Goal: Task Accomplishment & Management: Manage account settings

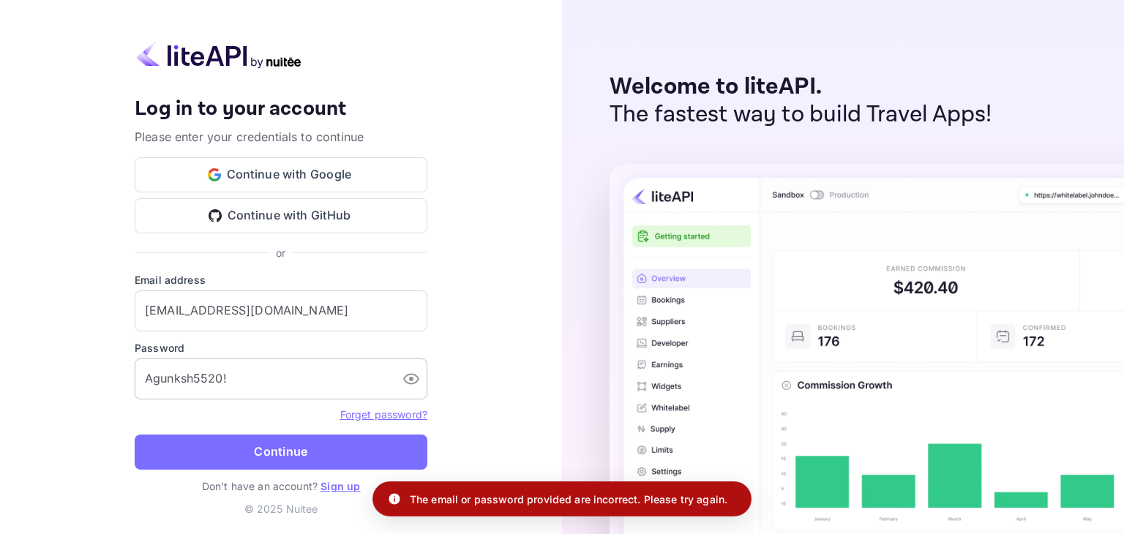
click at [350, 388] on input "Agunksh5520!" at bounding box center [263, 379] width 256 height 41
click at [334, 384] on input "Agunksh5520!" at bounding box center [263, 379] width 256 height 41
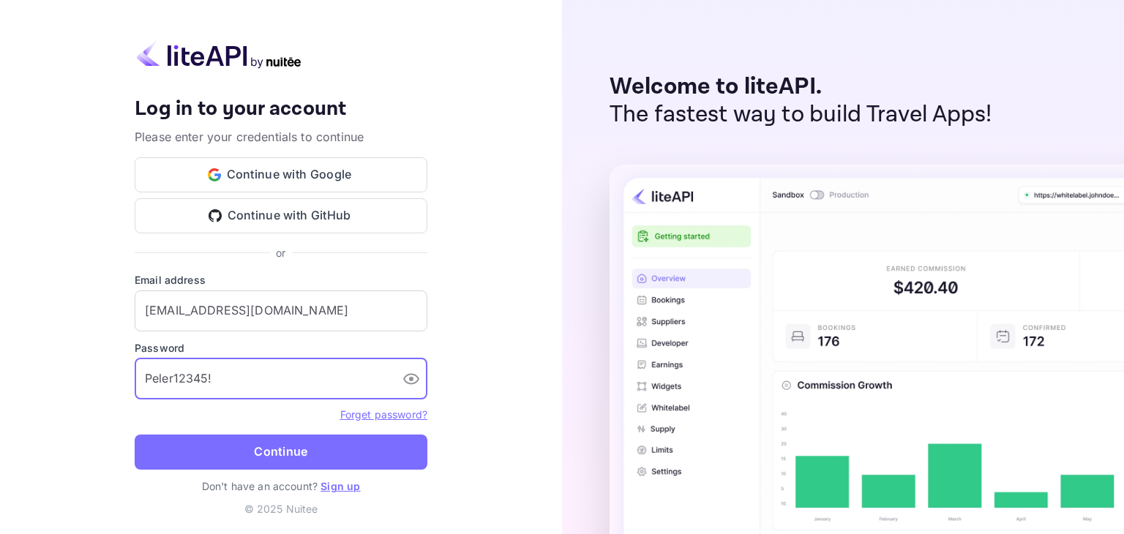
type input "Peler12345!"
click at [135, 435] on button "Continue" at bounding box center [281, 452] width 293 height 35
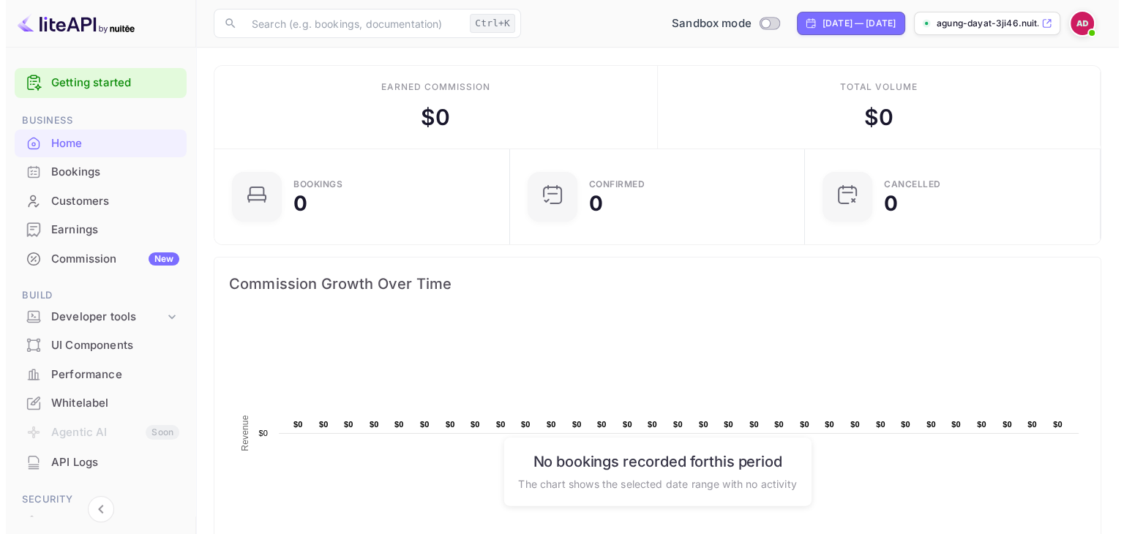
scroll to position [227, 275]
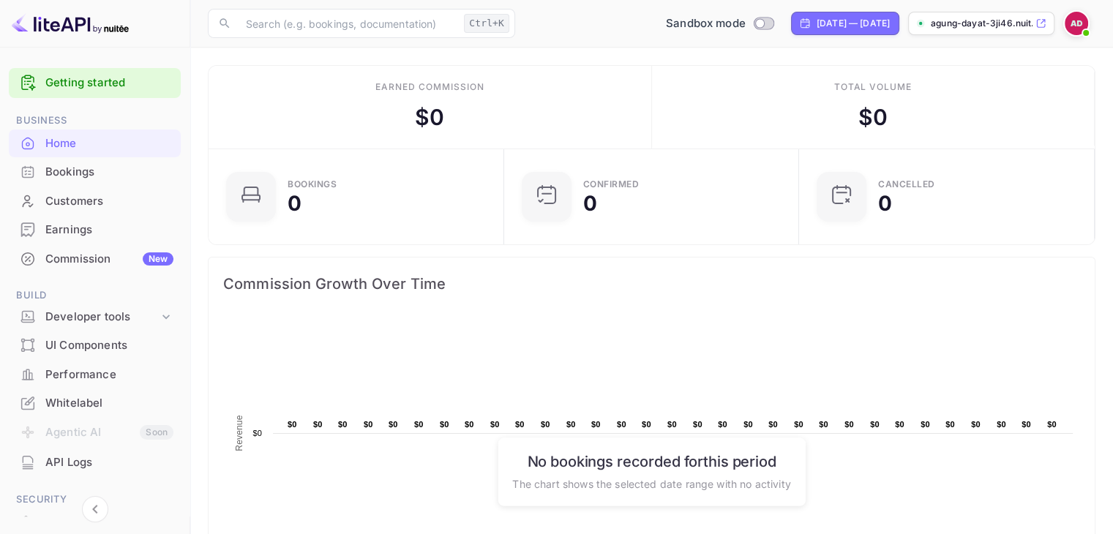
click at [235, 151] on div "Bookings 0" at bounding box center [357, 196] width 296 height 95
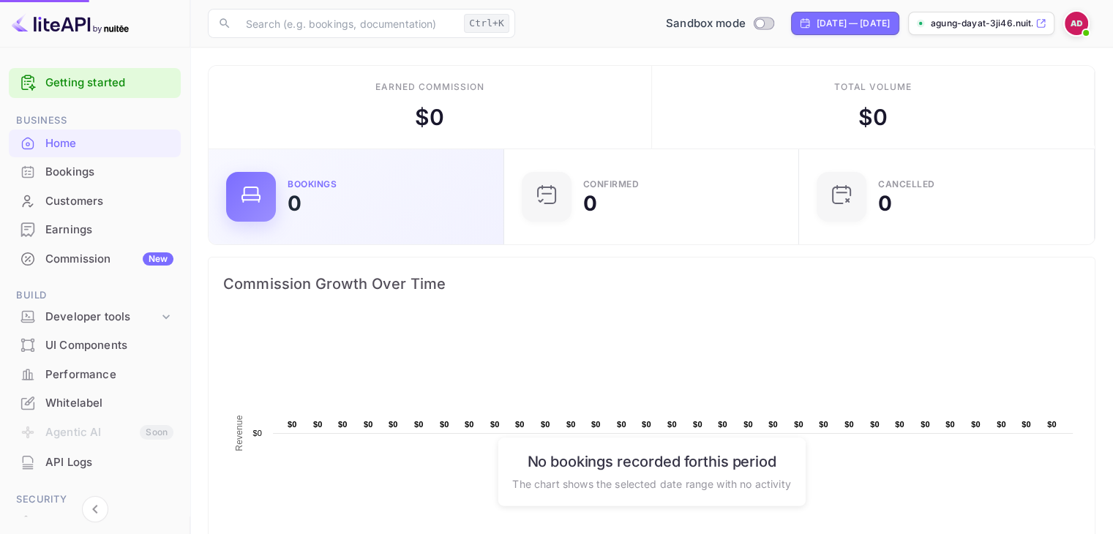
click at [480, 296] on div "Commission Growth Over Time" at bounding box center [652, 284] width 886 height 53
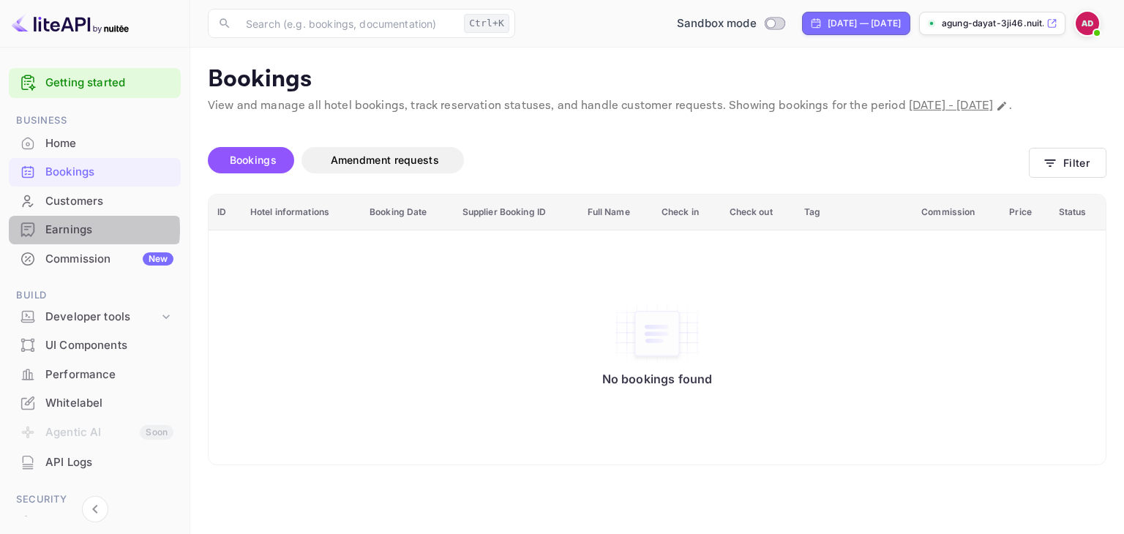
click at [73, 229] on div "Earnings" at bounding box center [109, 230] width 128 height 17
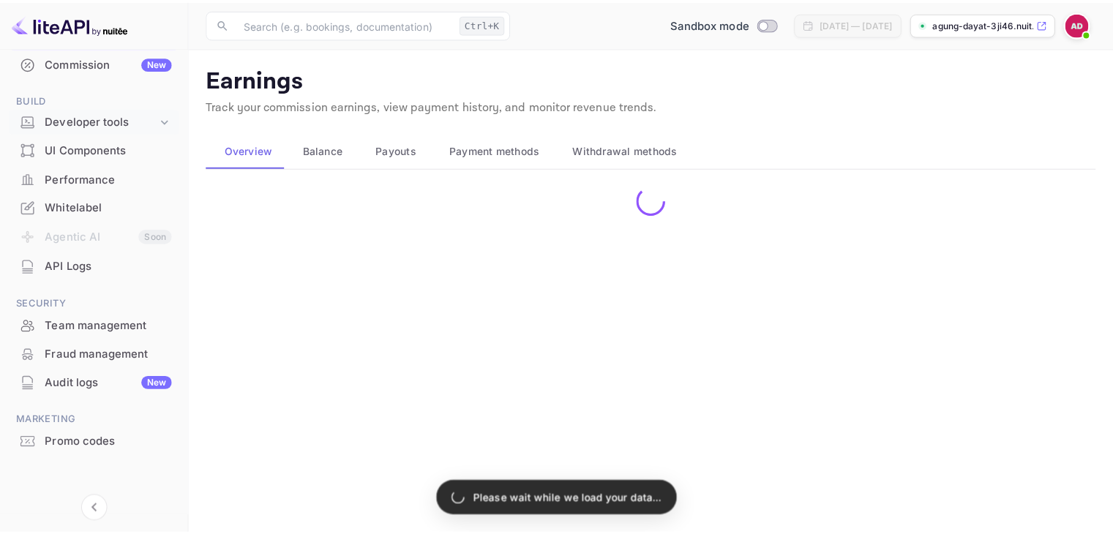
scroll to position [200, 0]
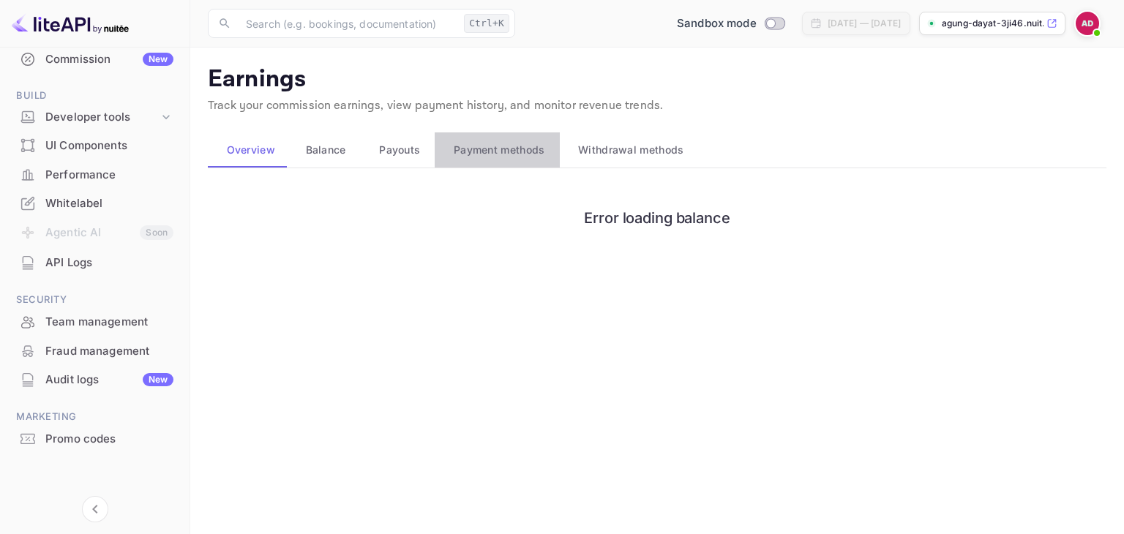
click at [508, 155] on span "Payment methods" at bounding box center [499, 150] width 91 height 18
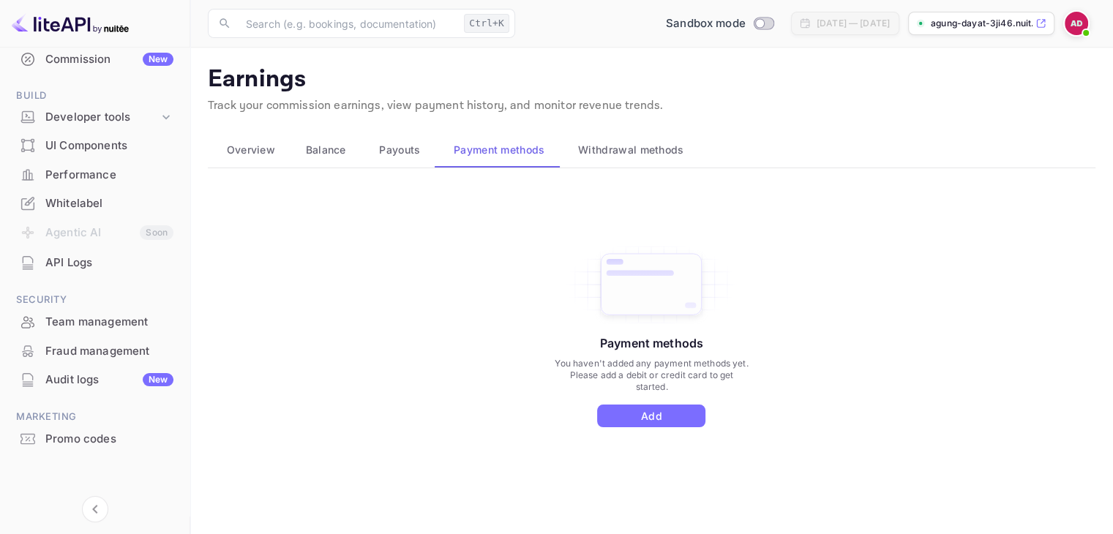
click at [387, 157] on span "Payouts" at bounding box center [399, 150] width 41 height 18
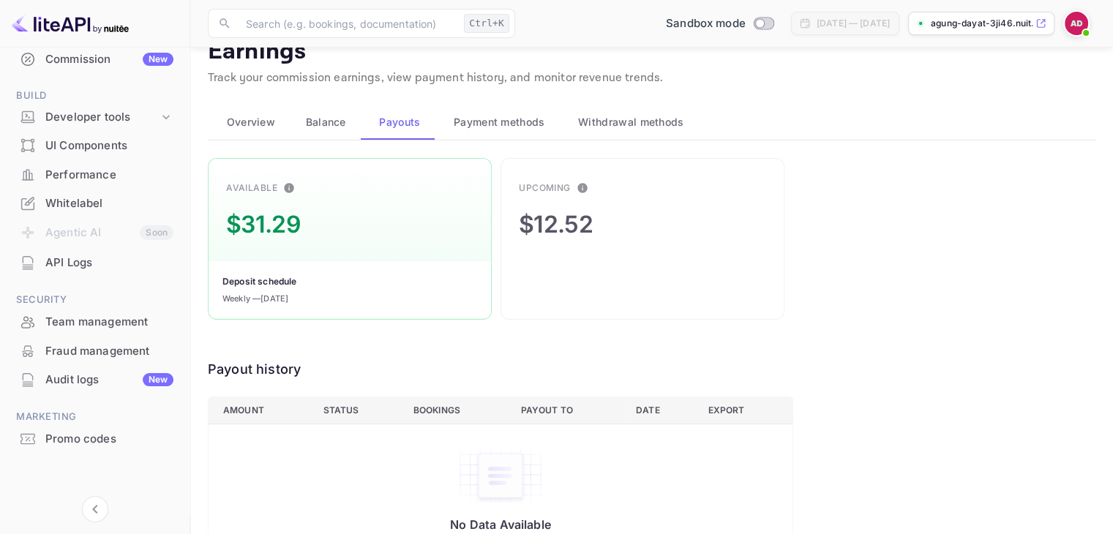
scroll to position [64, 0]
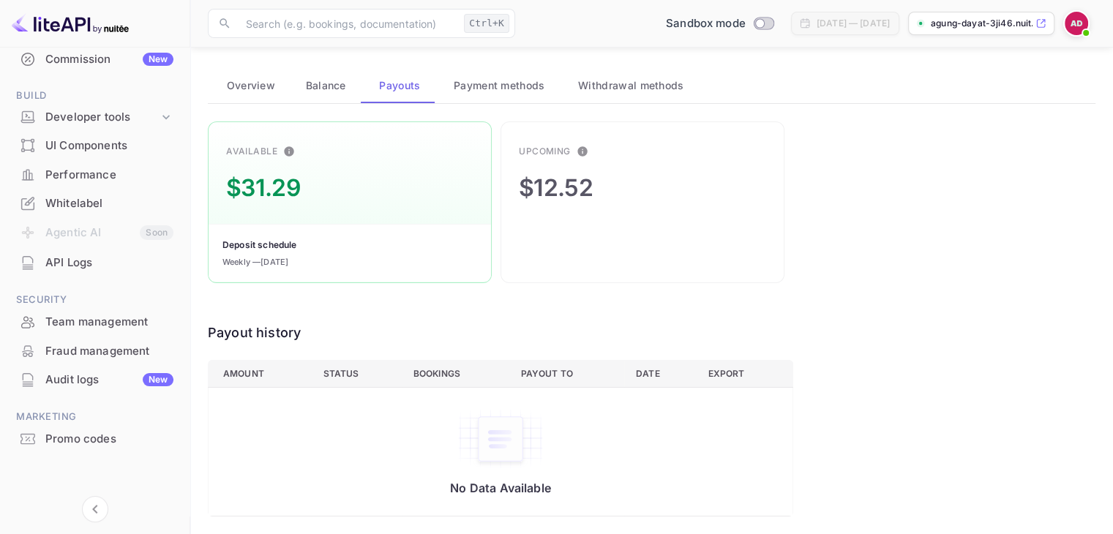
click at [296, 181] on div "$31.29" at bounding box center [263, 188] width 74 height 35
click at [269, 258] on div "Weekly — [DATE]" at bounding box center [256, 262] width 66 height 12
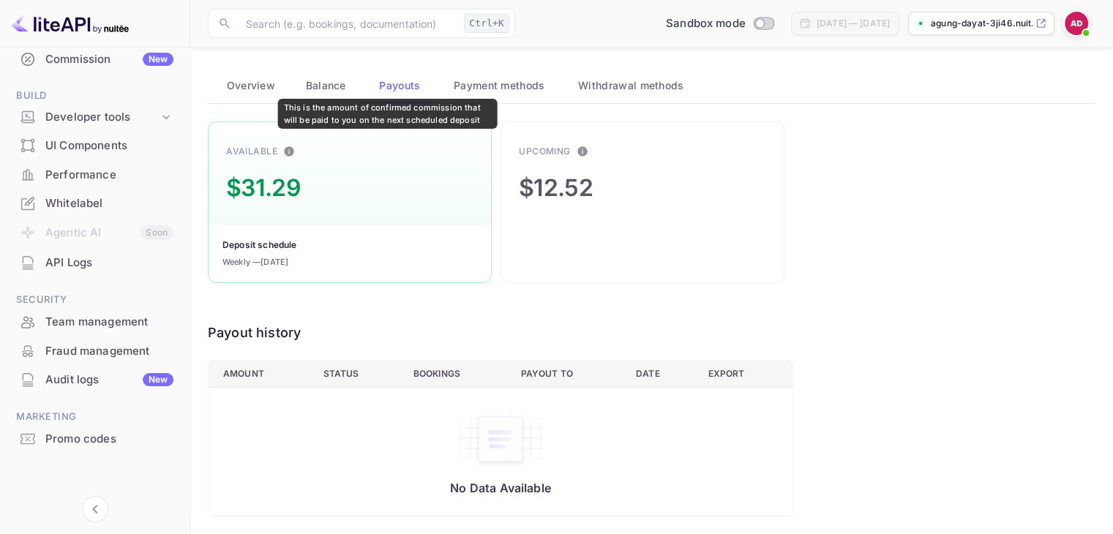
click at [291, 150] on icon "This is the amount of confirmed commission that will be paid to you on the next…" at bounding box center [290, 151] width 10 height 10
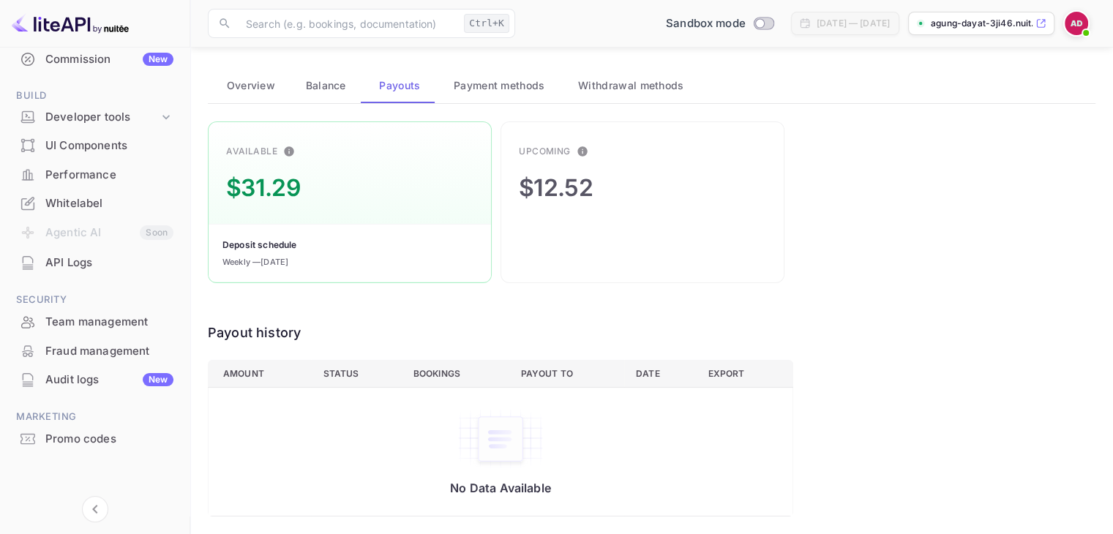
click at [395, 381] on th "Status" at bounding box center [356, 373] width 90 height 27
click at [427, 373] on th "Bookings" at bounding box center [456, 373] width 108 height 27
click at [518, 89] on span "Payment methods" at bounding box center [499, 86] width 91 height 18
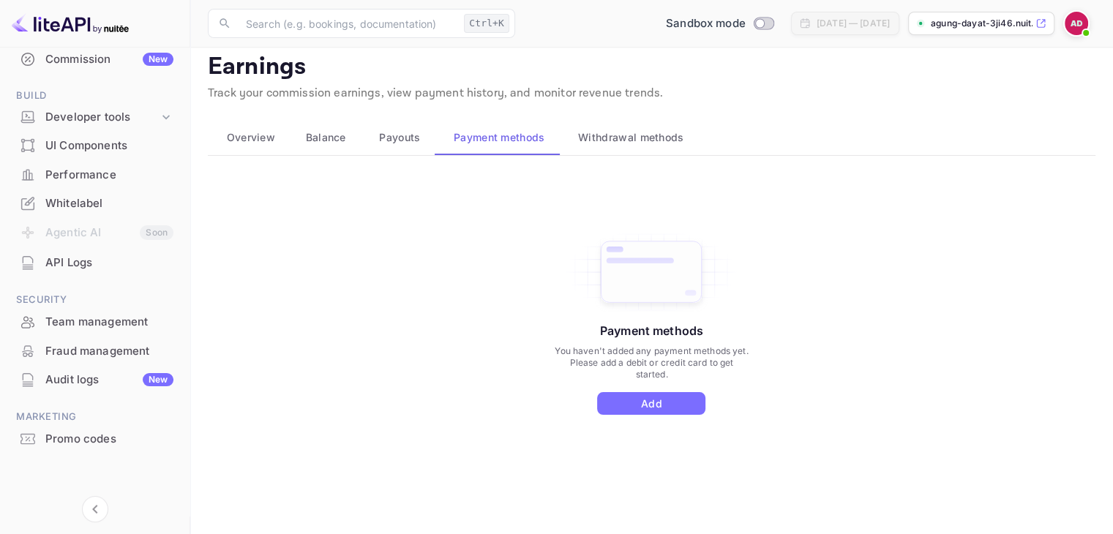
click at [602, 138] on span "Withdrawal methods" at bounding box center [630, 138] width 105 height 18
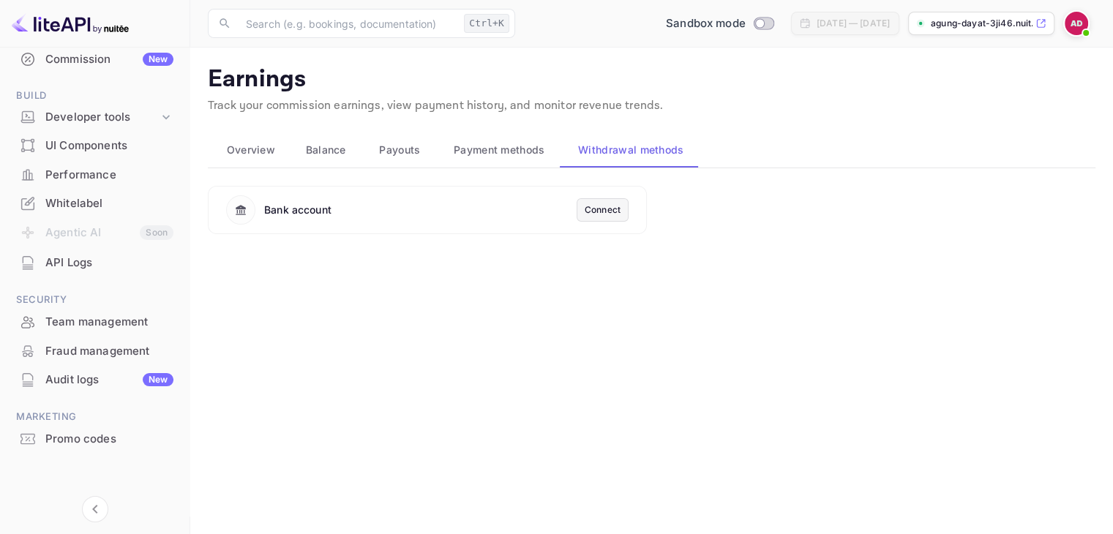
scroll to position [0, 0]
click at [349, 150] on button "Balance" at bounding box center [324, 149] width 74 height 35
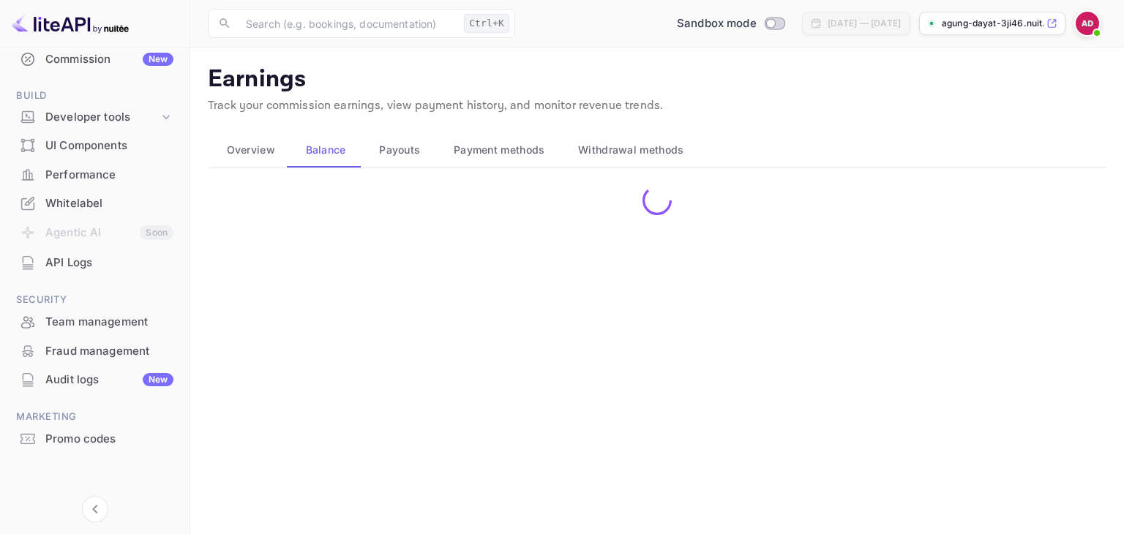
click at [255, 152] on span "Overview" at bounding box center [251, 150] width 48 height 18
click at [313, 152] on span "Balance" at bounding box center [326, 150] width 40 height 18
drag, startPoint x: 410, startPoint y: 149, endPoint x: 419, endPoint y: 149, distance: 9.5
click at [413, 149] on span "Payouts" at bounding box center [399, 150] width 41 height 18
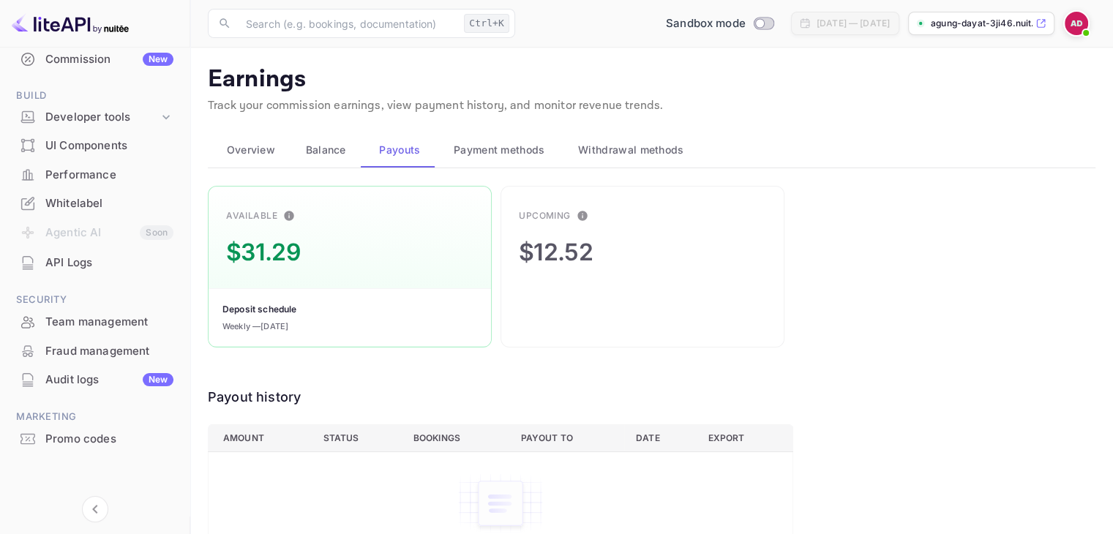
click at [322, 147] on span "Balance" at bounding box center [326, 150] width 40 height 18
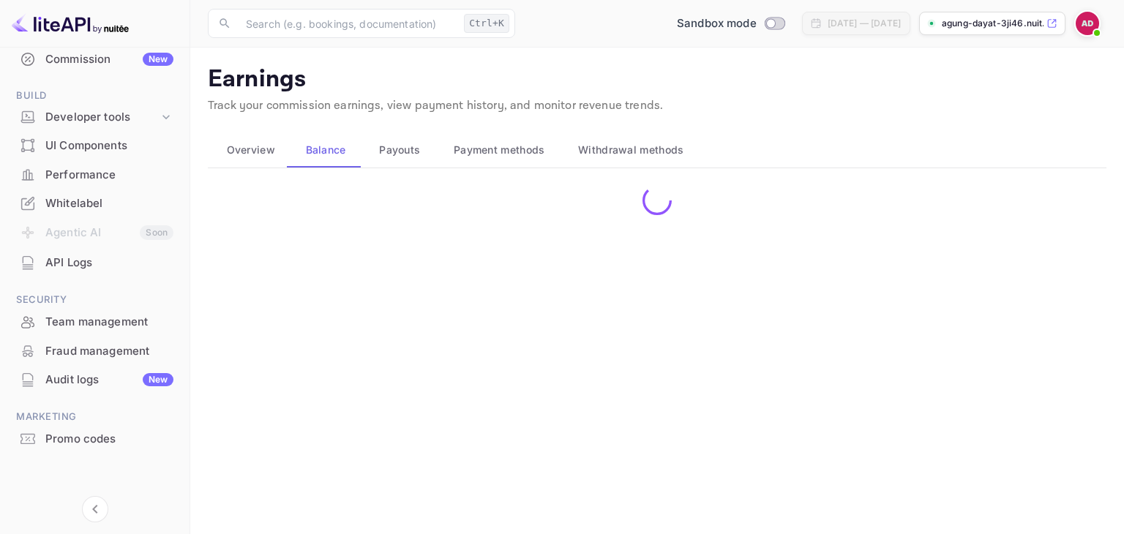
click at [271, 153] on span "Overview" at bounding box center [251, 150] width 48 height 18
click at [455, 150] on span "Payment methods" at bounding box center [499, 150] width 91 height 18
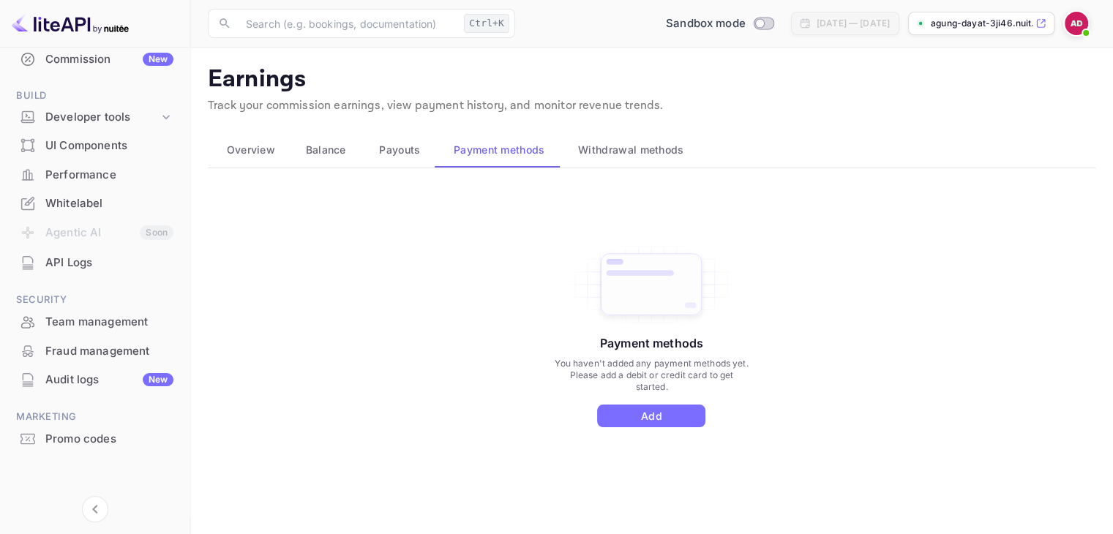
click at [585, 147] on span "Withdrawal methods" at bounding box center [630, 150] width 105 height 18
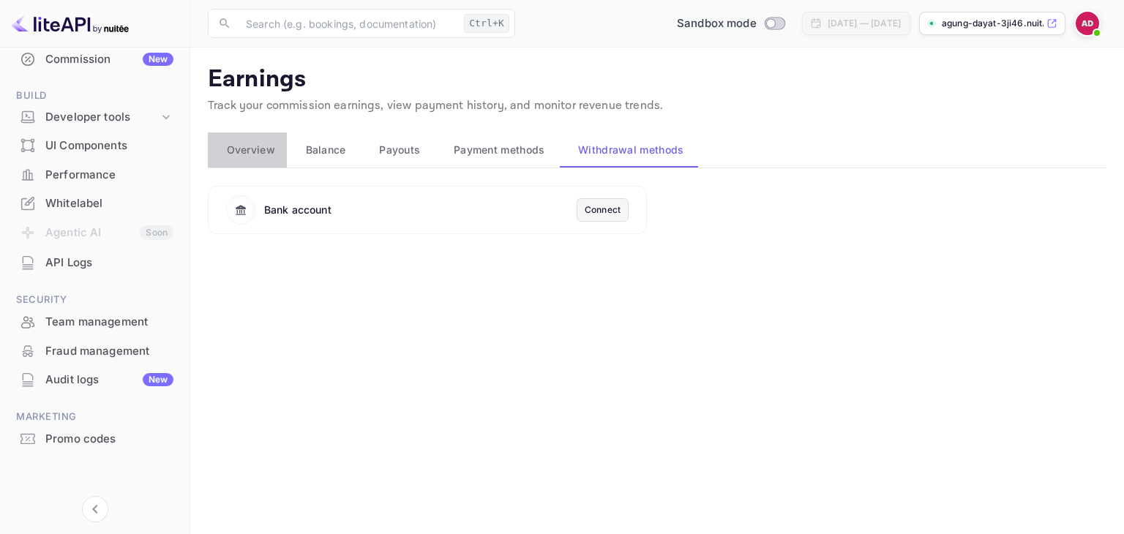
click at [233, 157] on span "Overview" at bounding box center [251, 150] width 48 height 18
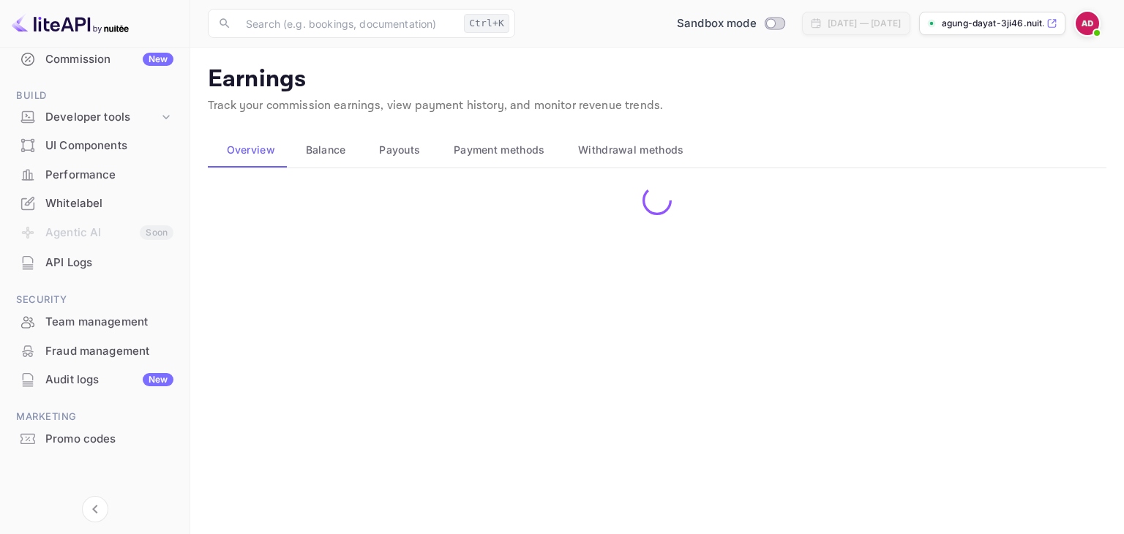
click at [1036, 29] on p "agung-dayat-3ji46.nuit..." at bounding box center [993, 23] width 102 height 13
click at [313, 141] on button "Balance" at bounding box center [324, 149] width 74 height 35
click at [274, 143] on span "Overview" at bounding box center [251, 150] width 48 height 18
click at [369, 141] on button "Payouts" at bounding box center [398, 149] width 75 height 35
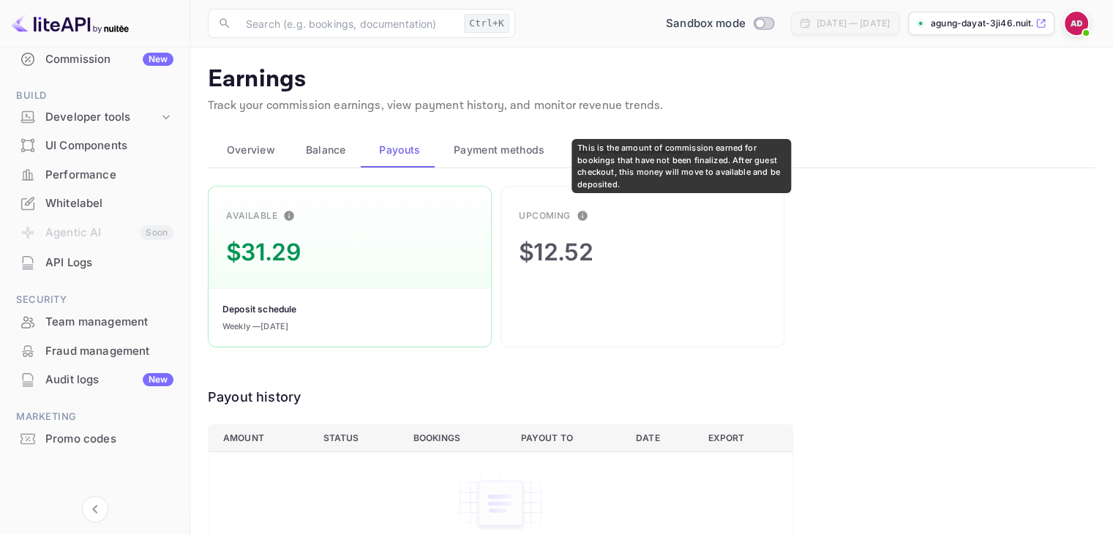
click at [586, 217] on icon "This is the amount of commission earned for bookings that have not been finaliz…" at bounding box center [582, 216] width 10 height 10
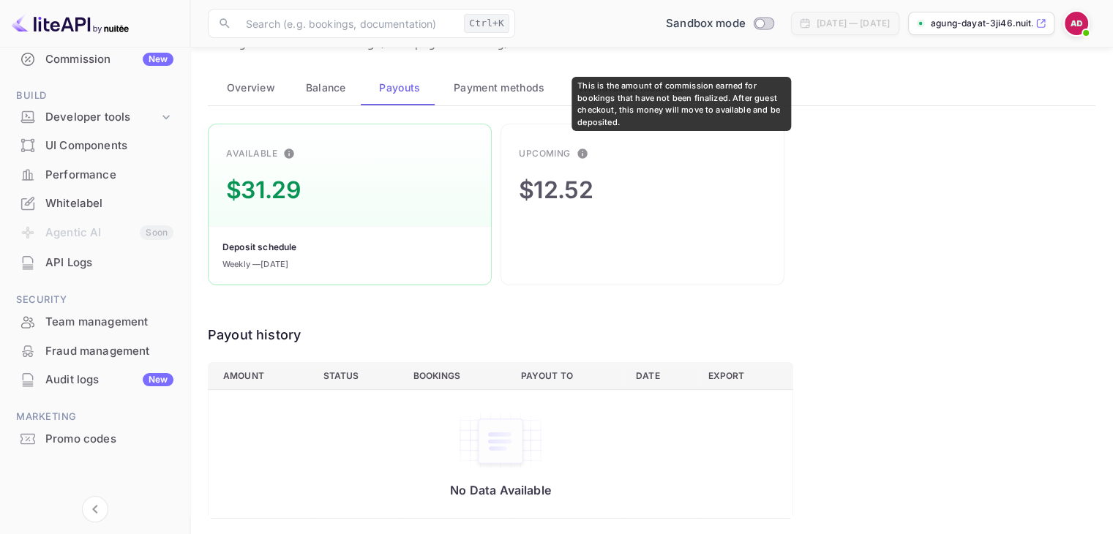
scroll to position [64, 0]
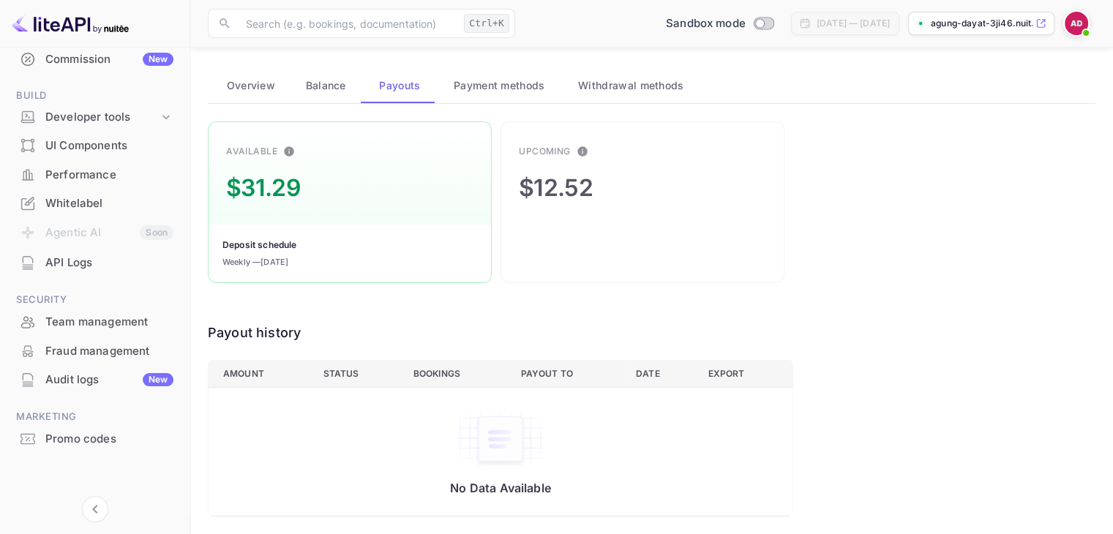
click at [343, 91] on span "Balance" at bounding box center [326, 86] width 40 height 18
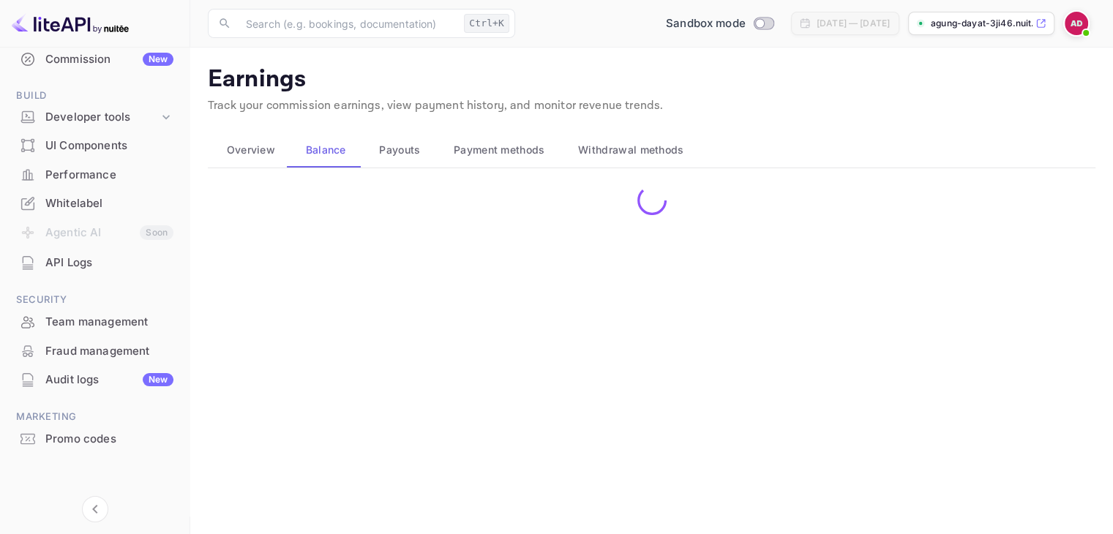
scroll to position [0, 0]
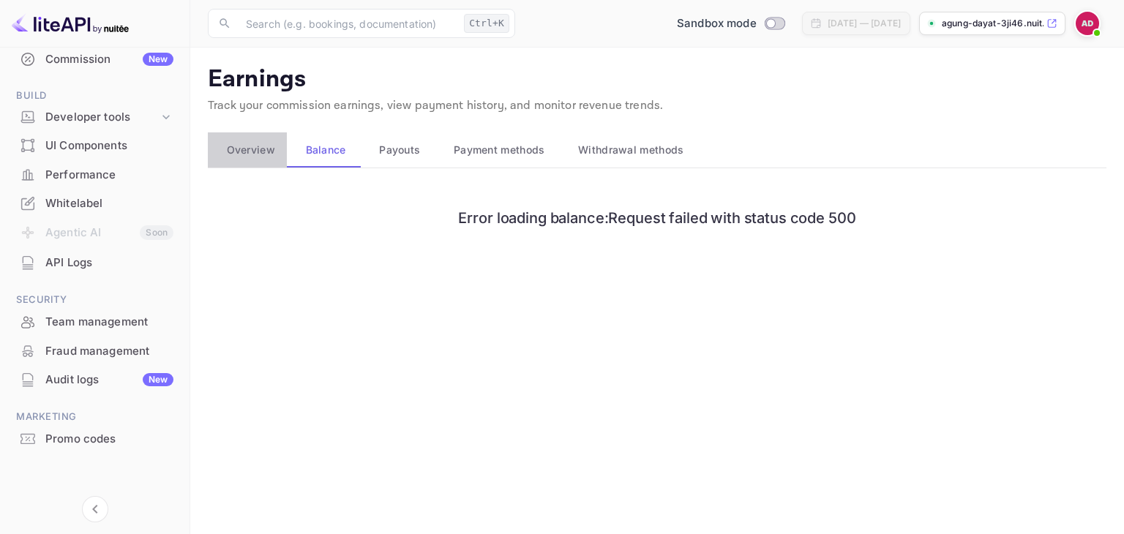
click at [258, 150] on span "Overview" at bounding box center [251, 150] width 48 height 18
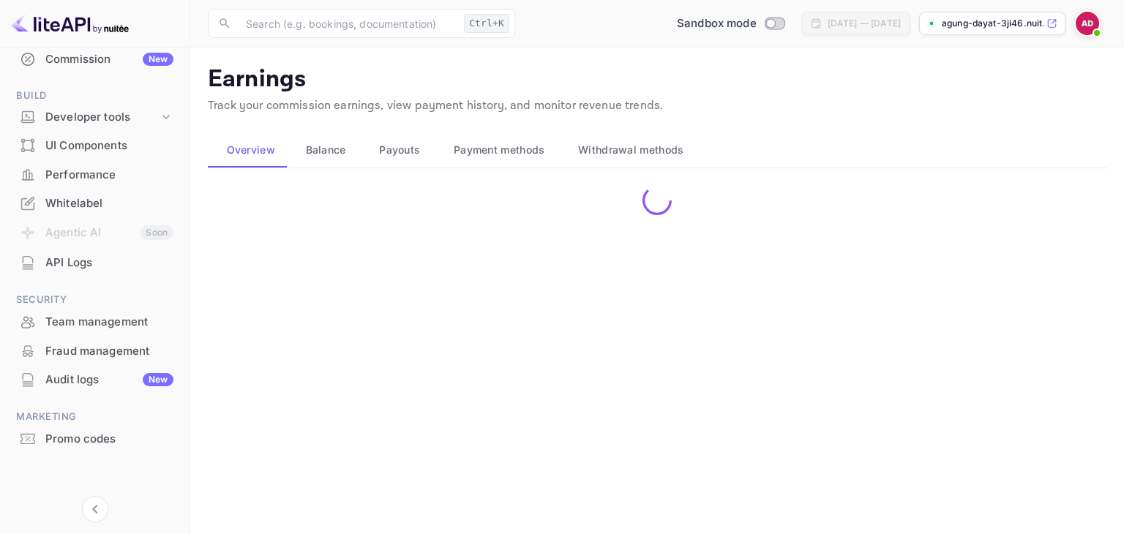
click at [841, 419] on main "Earnings Track your commission earnings, view payment history, and monitor reve…" at bounding box center [657, 291] width 934 height 487
click at [323, 146] on span "Balance" at bounding box center [326, 150] width 40 height 18
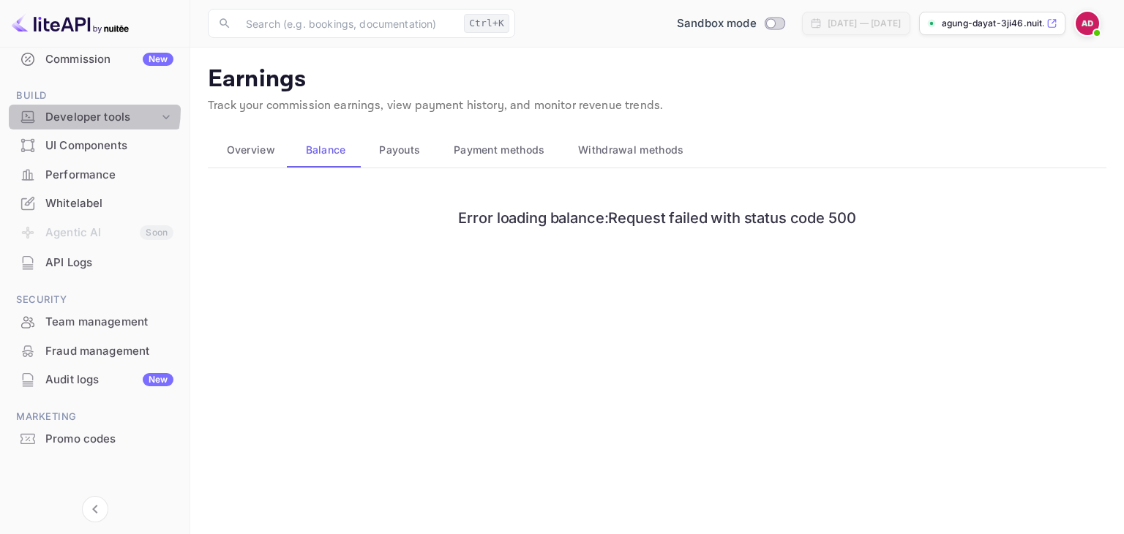
click at [67, 109] on div "Developer tools" at bounding box center [101, 117] width 113 height 17
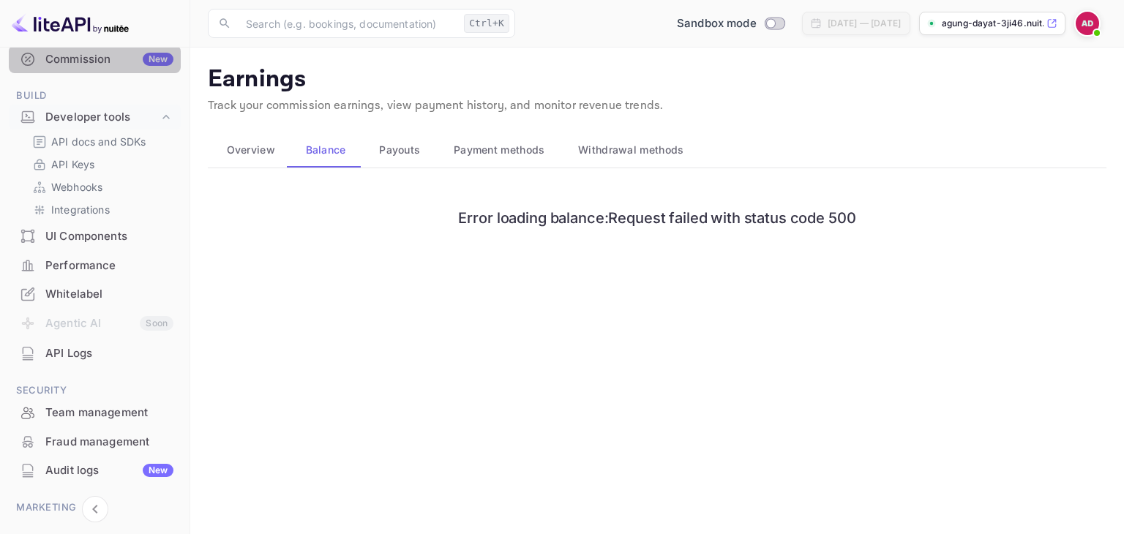
click at [108, 67] on div "Commission New" at bounding box center [95, 59] width 172 height 29
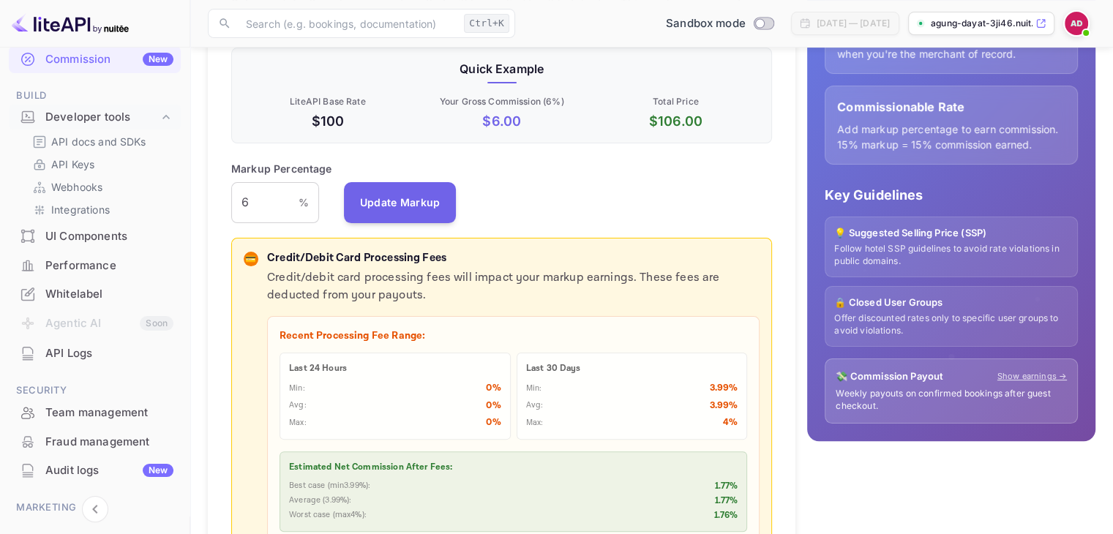
scroll to position [220, 0]
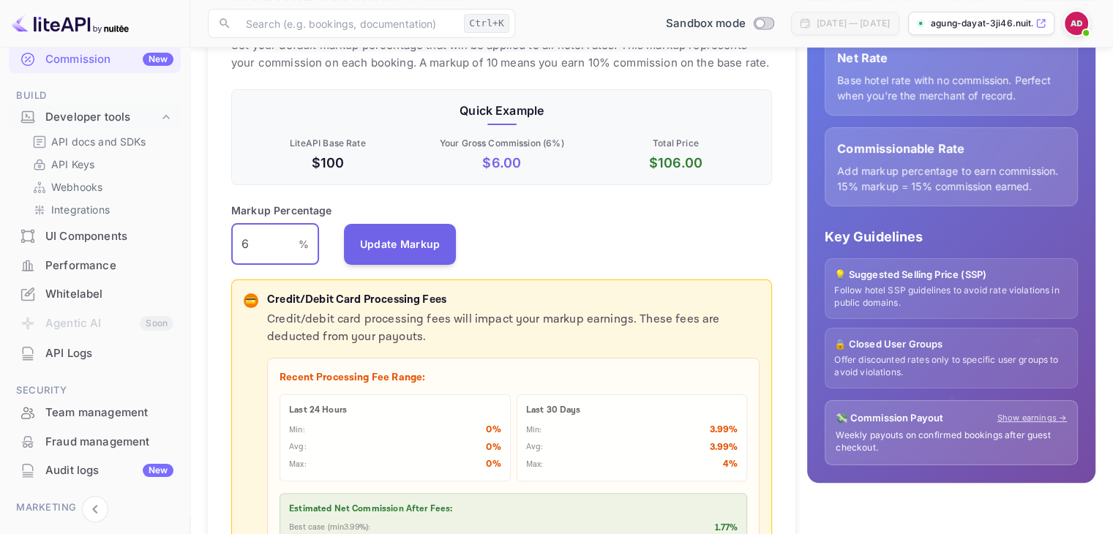
click at [284, 249] on input "6" at bounding box center [264, 244] width 67 height 41
click at [376, 247] on button "Update Markup" at bounding box center [400, 243] width 113 height 41
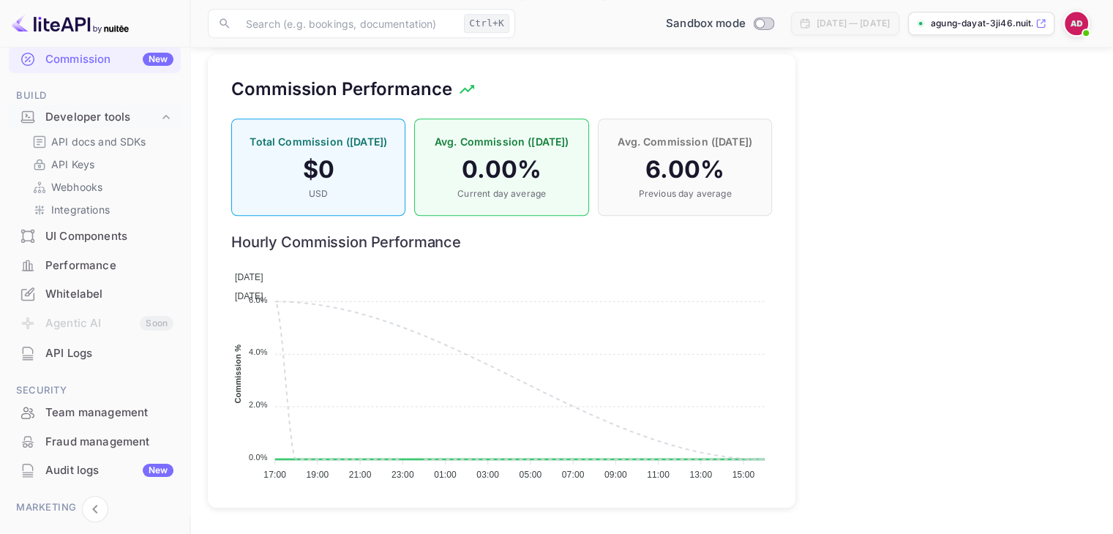
scroll to position [1169, 0]
click at [686, 168] on h4 "6.00 %" at bounding box center [684, 169] width 143 height 29
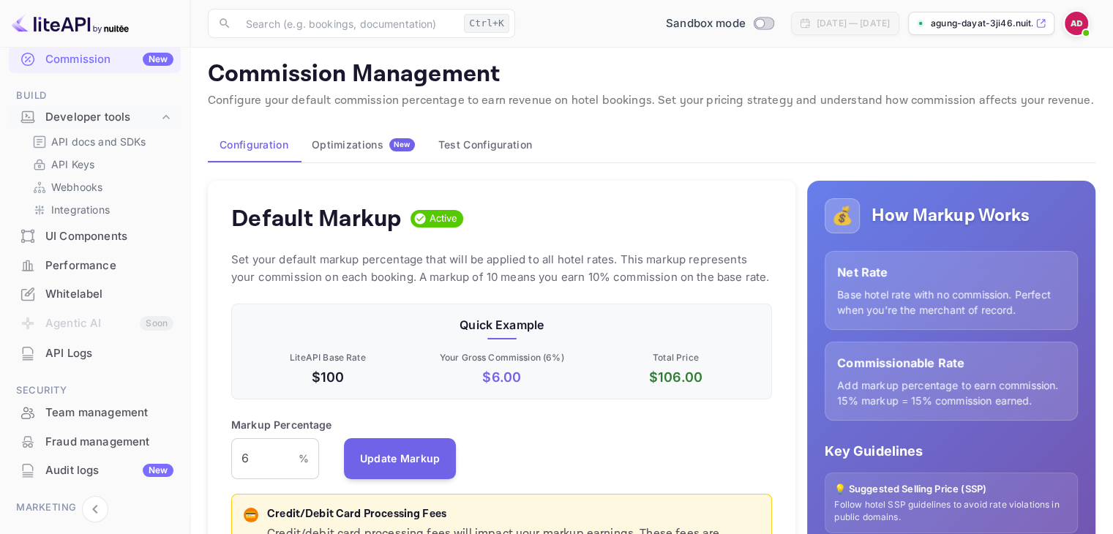
scroll to position [0, 0]
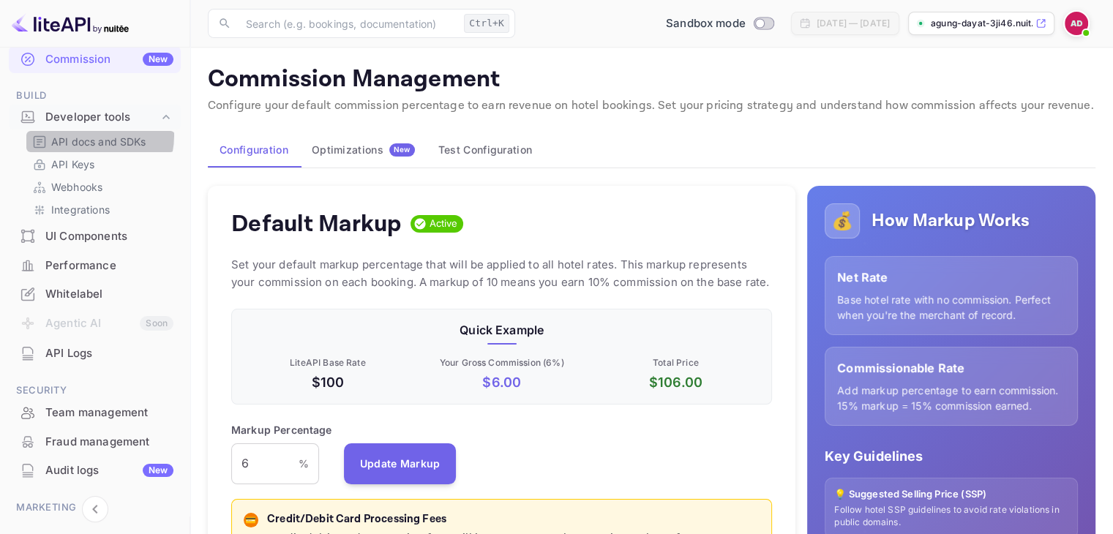
click at [88, 135] on p "API docs and SDKs" at bounding box center [98, 141] width 95 height 15
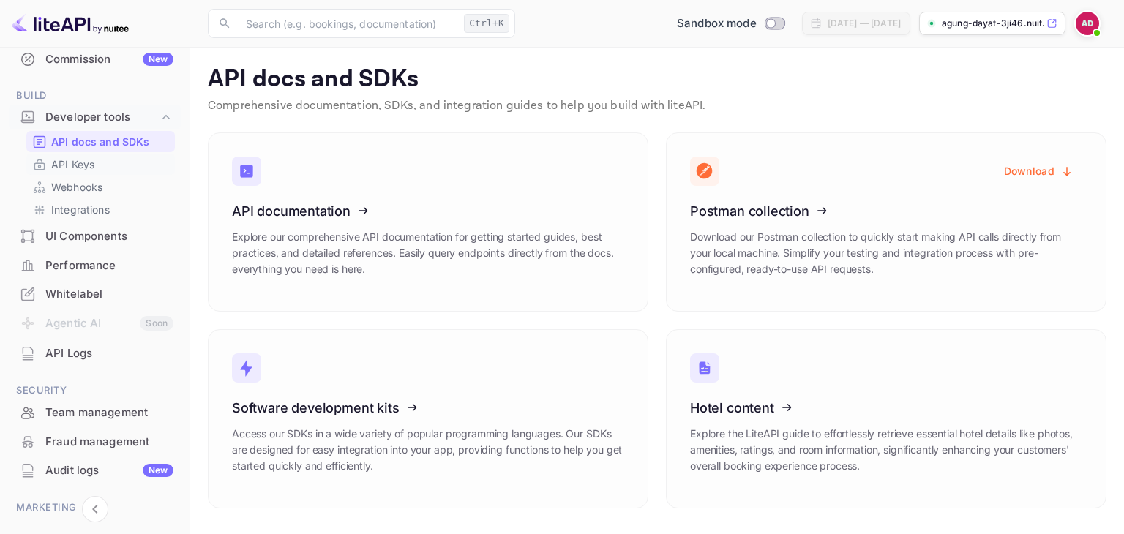
click at [90, 165] on p "API Keys" at bounding box center [72, 164] width 43 height 15
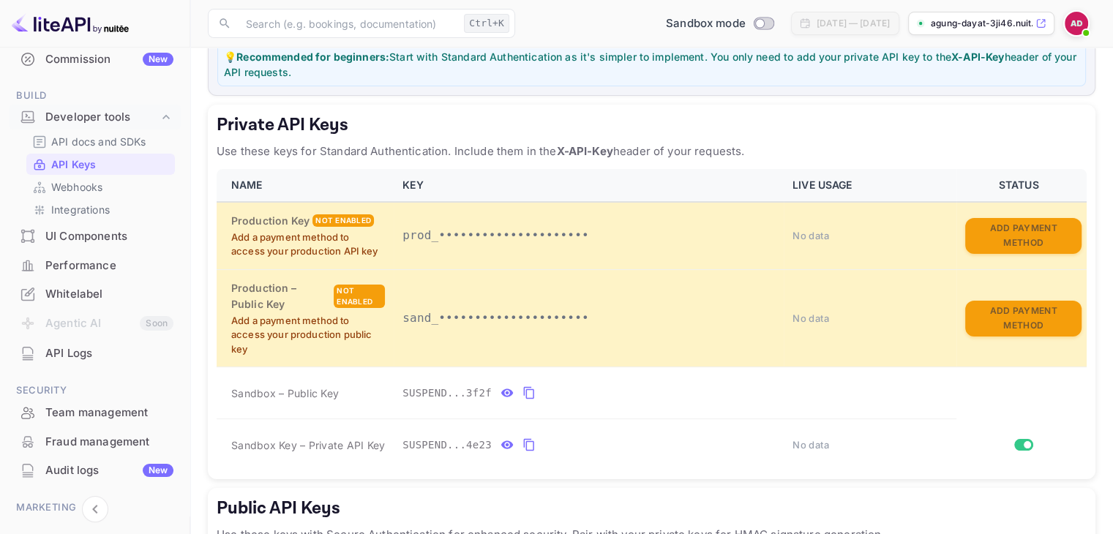
scroll to position [220, 0]
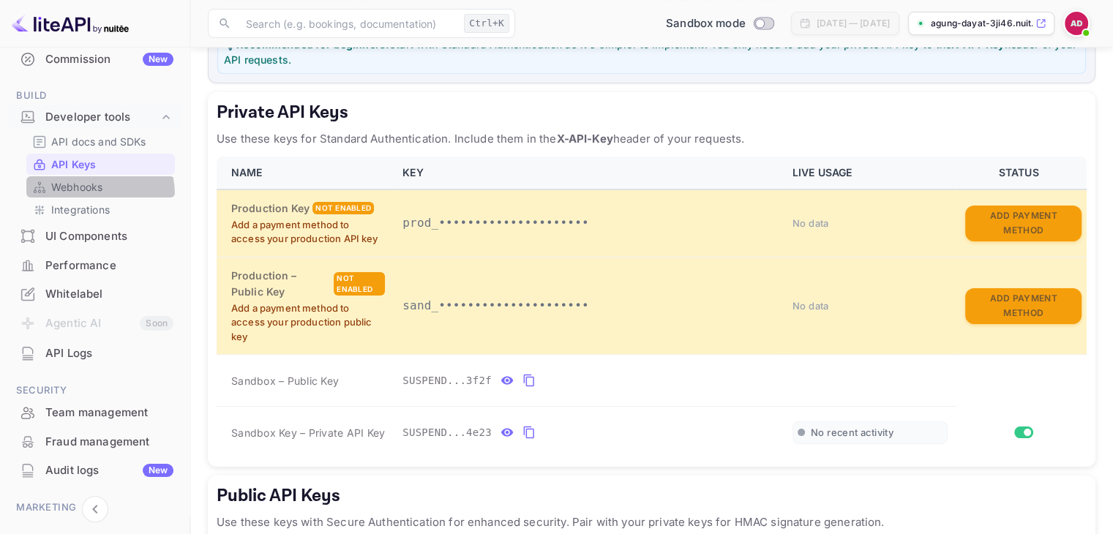
click at [88, 194] on div "Webhooks" at bounding box center [100, 186] width 149 height 21
click at [83, 203] on p "Integrations" at bounding box center [80, 209] width 59 height 15
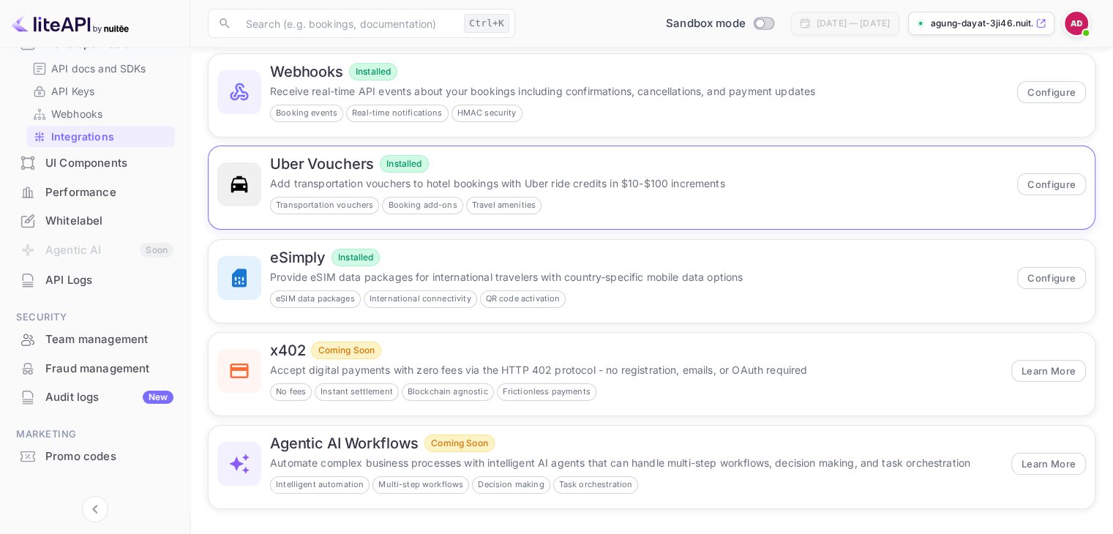
scroll to position [132, 0]
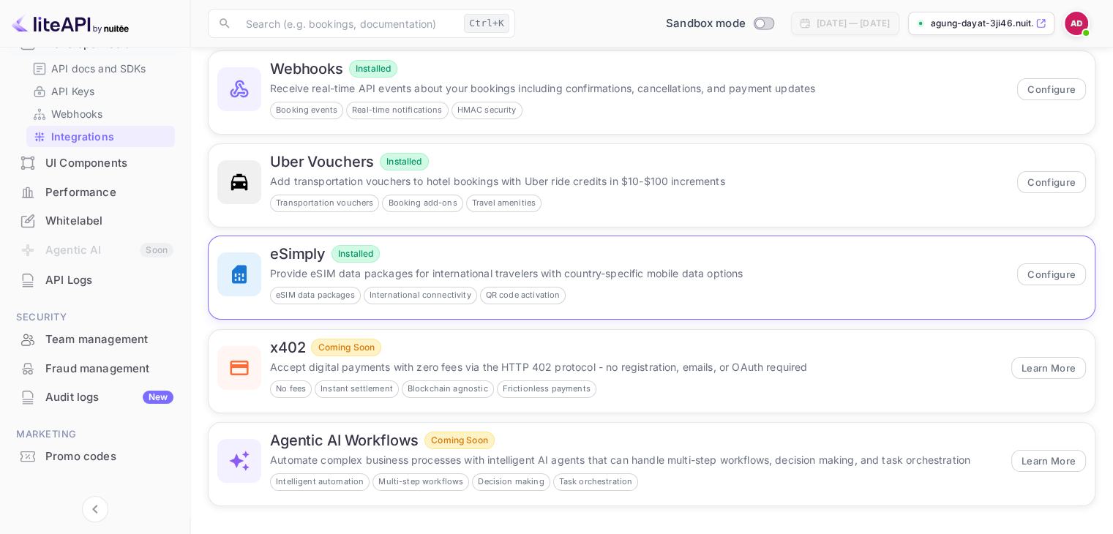
click at [307, 296] on span "eSIM data packages" at bounding box center [315, 295] width 89 height 12
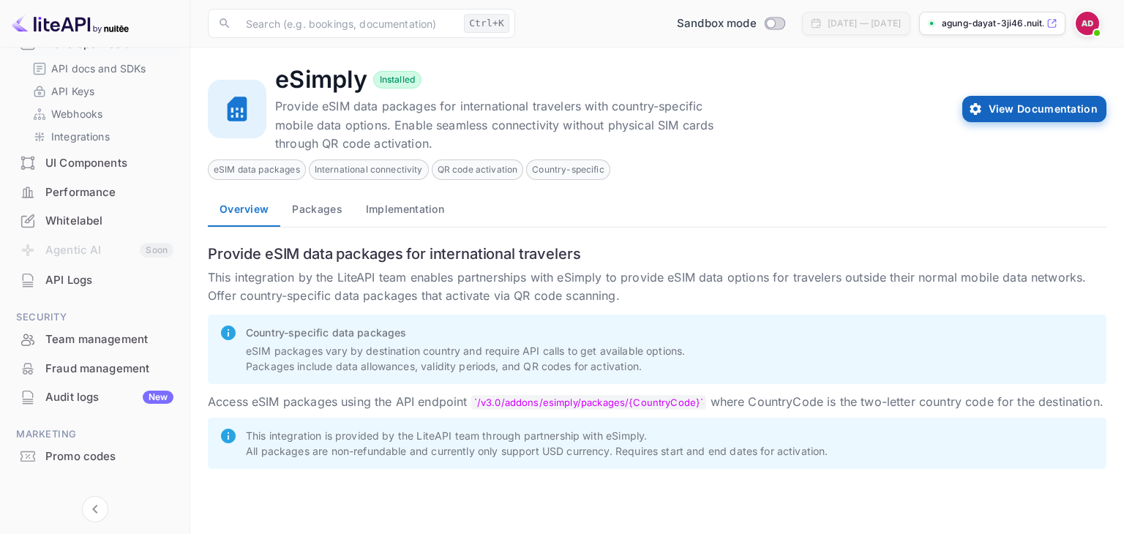
click at [1055, 112] on button "View Documentation" at bounding box center [1034, 109] width 144 height 26
click at [75, 405] on div "Audit logs New" at bounding box center [95, 398] width 172 height 29
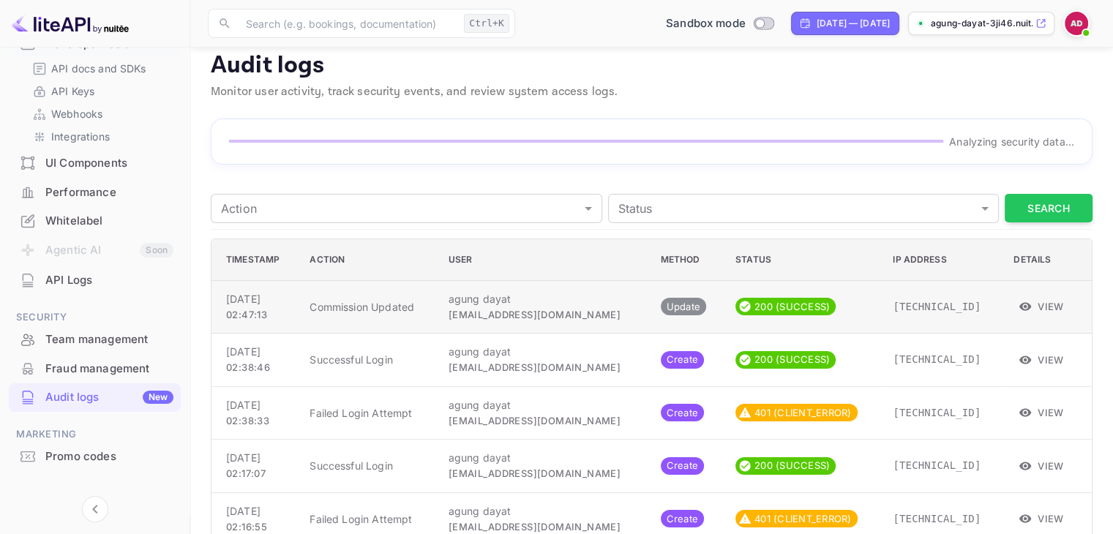
scroll to position [5, 0]
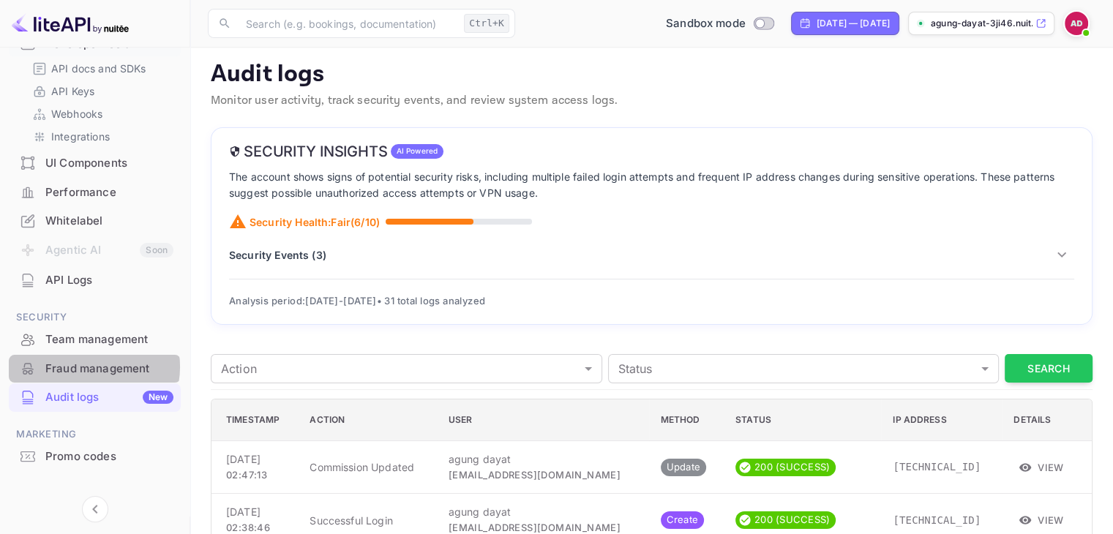
click at [88, 367] on div "Fraud management" at bounding box center [109, 369] width 128 height 17
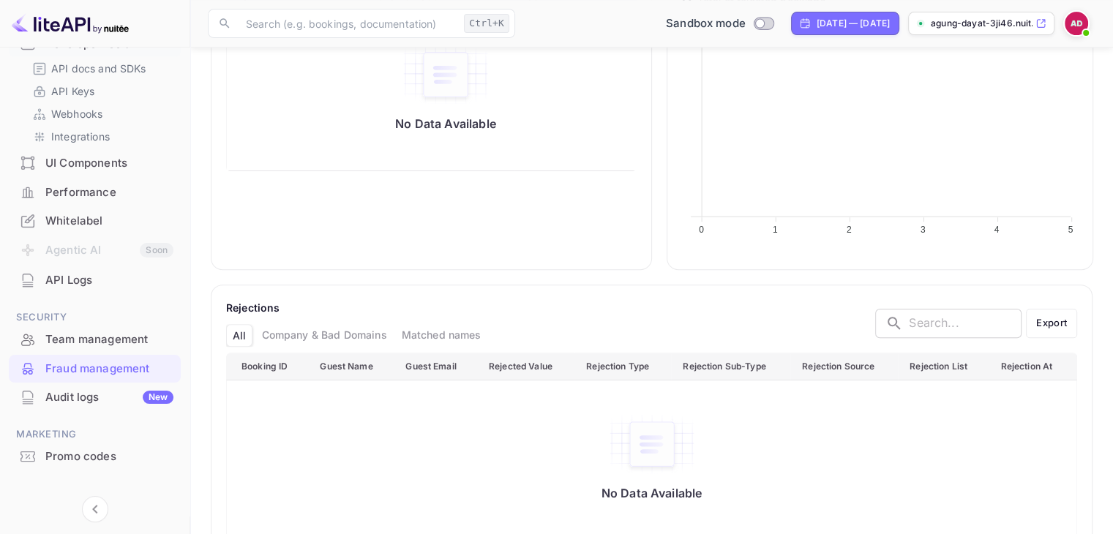
scroll to position [648, 0]
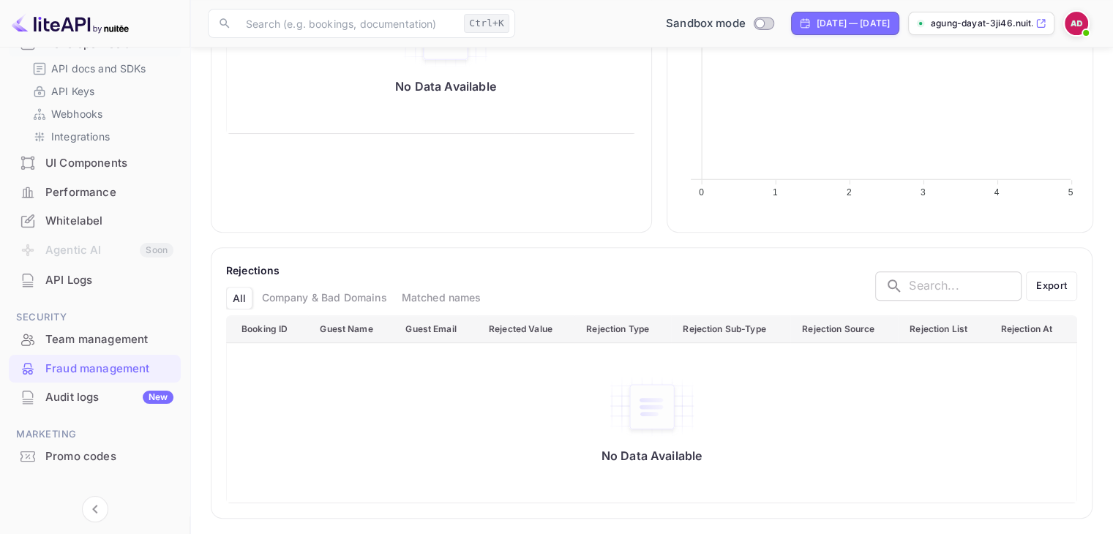
click at [50, 330] on div "Team management" at bounding box center [95, 340] width 172 height 29
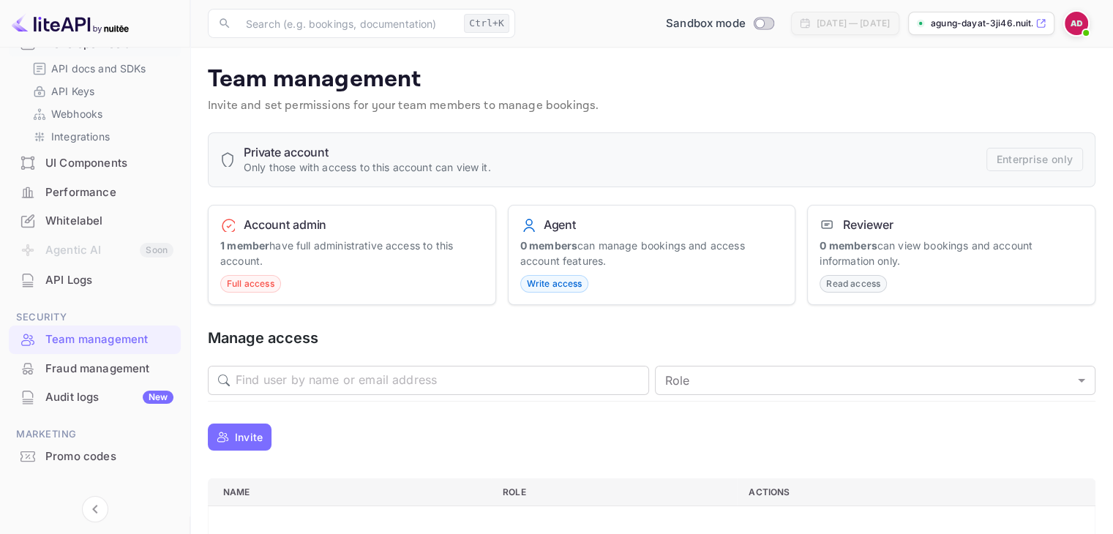
click at [94, 255] on li "Agentic AI Soon" at bounding box center [95, 251] width 172 height 31
click at [67, 280] on div "API Logs" at bounding box center [109, 280] width 128 height 17
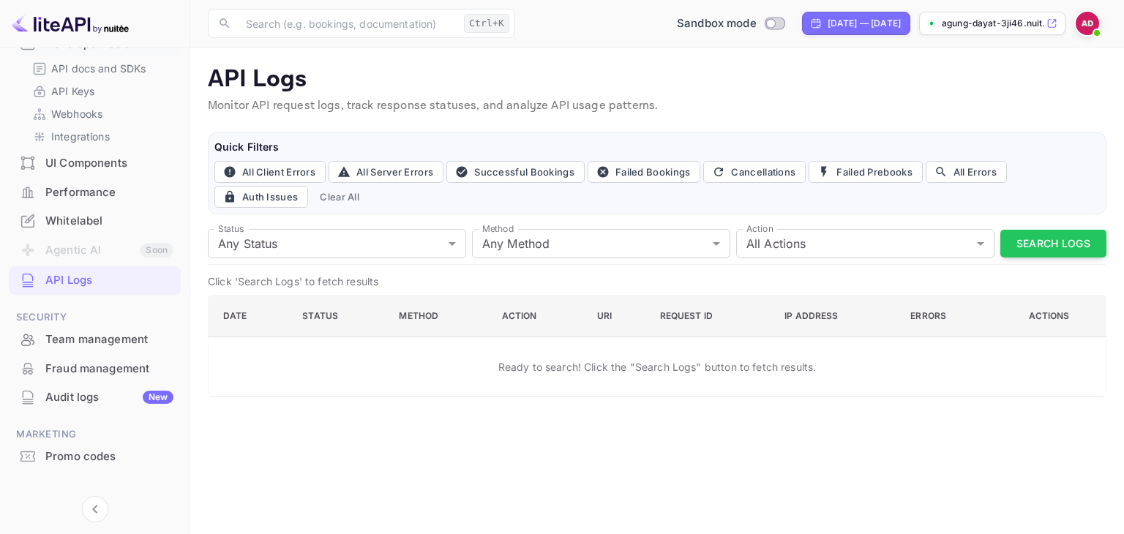
click at [61, 213] on div "Whitelabel" at bounding box center [109, 221] width 128 height 17
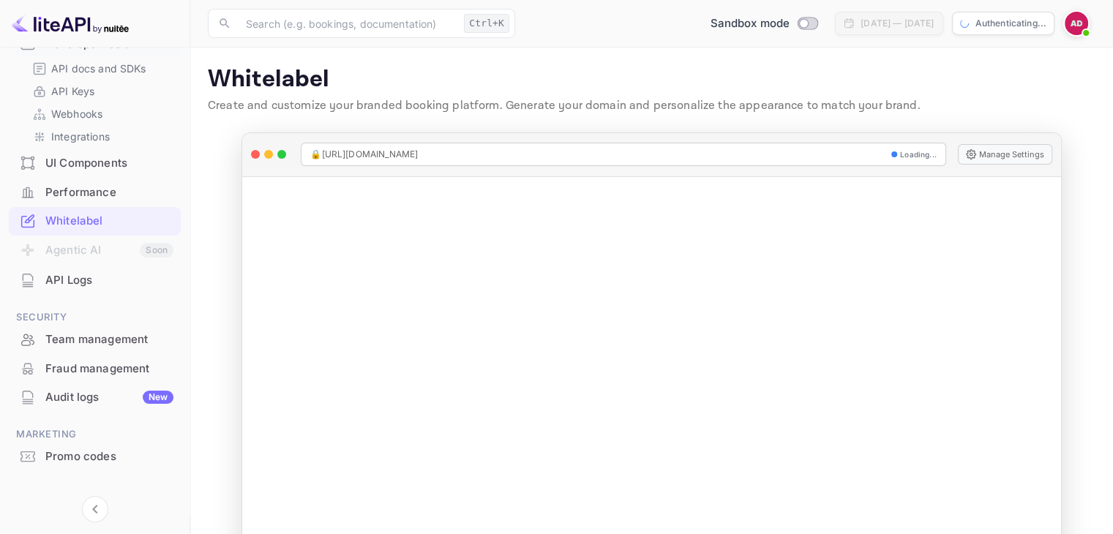
click at [72, 200] on div "Performance" at bounding box center [109, 192] width 128 height 17
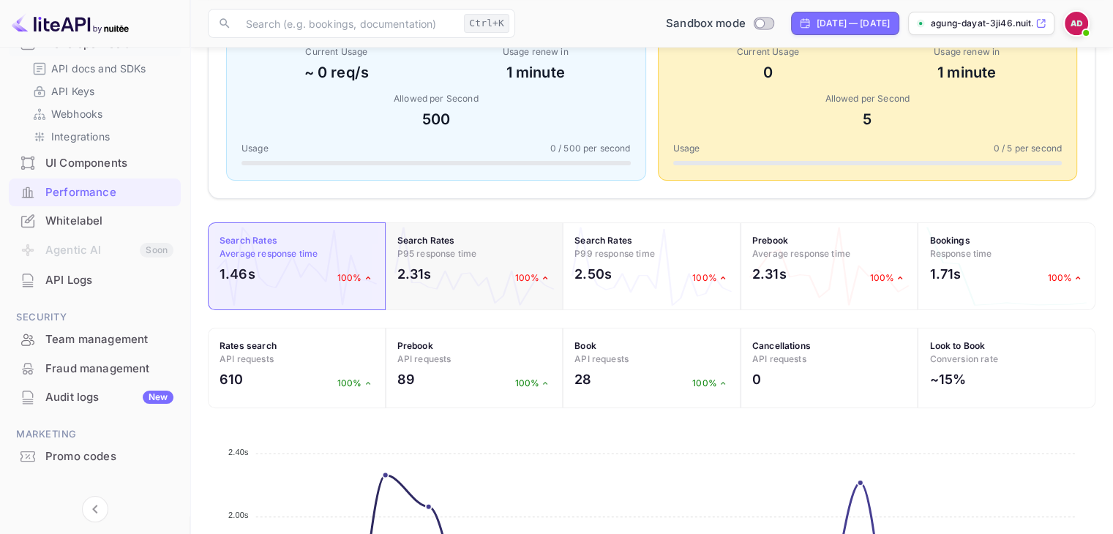
scroll to position [313, 0]
click at [41, 173] on div "UI Components" at bounding box center [95, 163] width 172 height 29
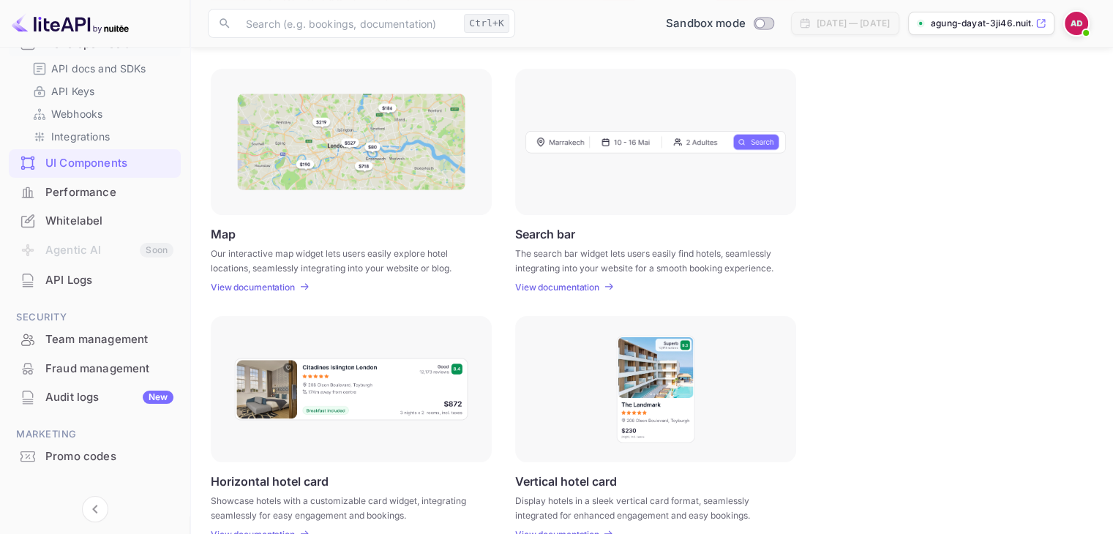
scroll to position [12, 0]
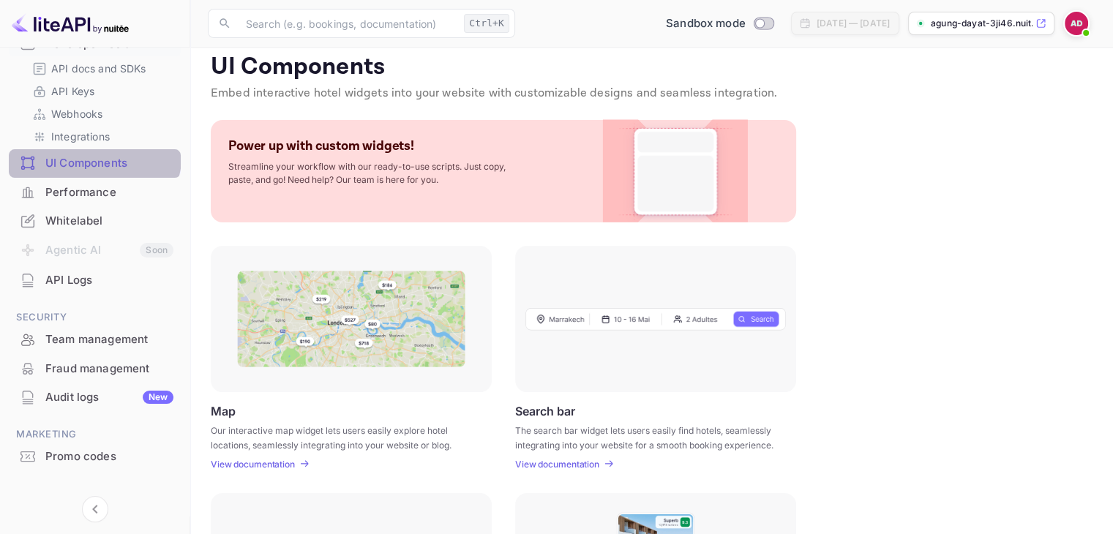
click at [84, 151] on div "UI Components" at bounding box center [95, 163] width 172 height 29
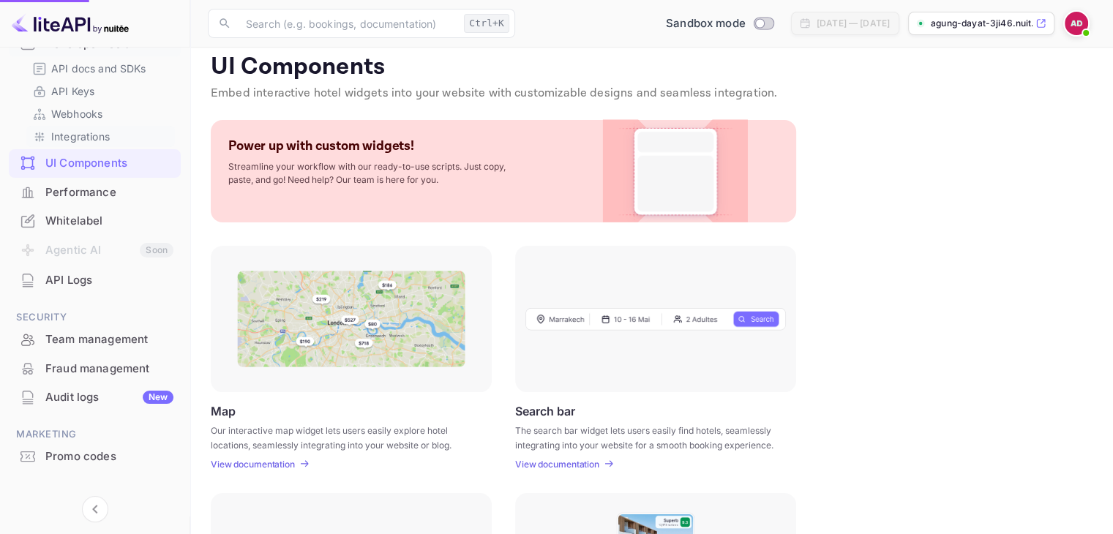
click at [91, 144] on div "Integrations" at bounding box center [100, 136] width 149 height 21
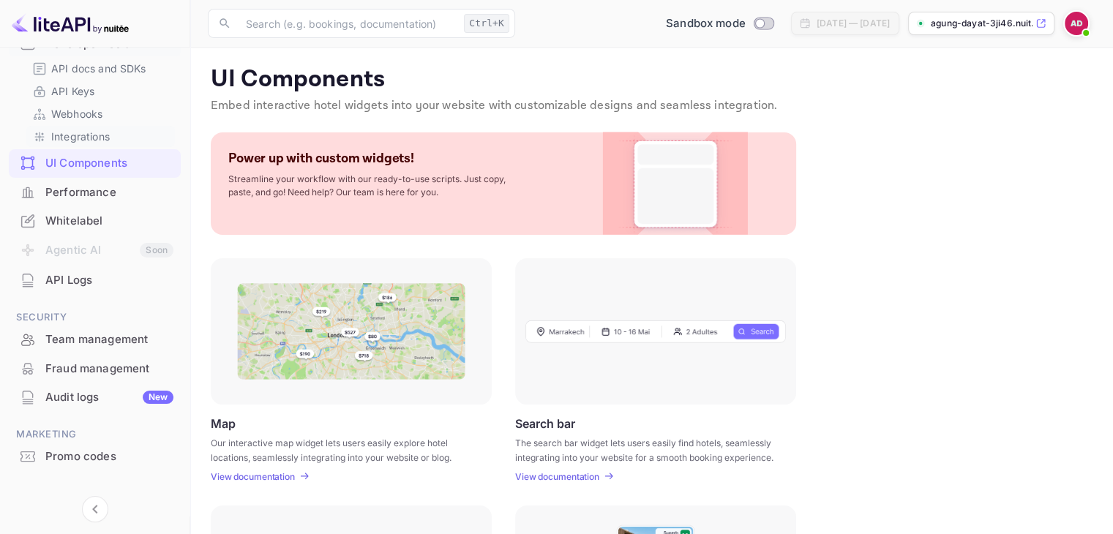
click at [96, 139] on p "Integrations" at bounding box center [80, 136] width 59 height 15
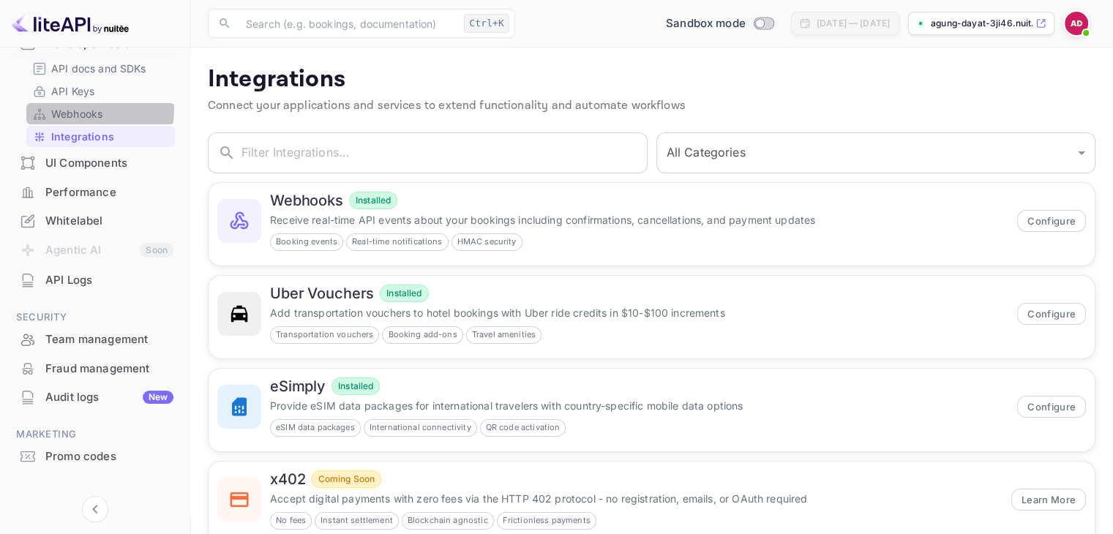
click at [40, 107] on icon at bounding box center [39, 114] width 15 height 15
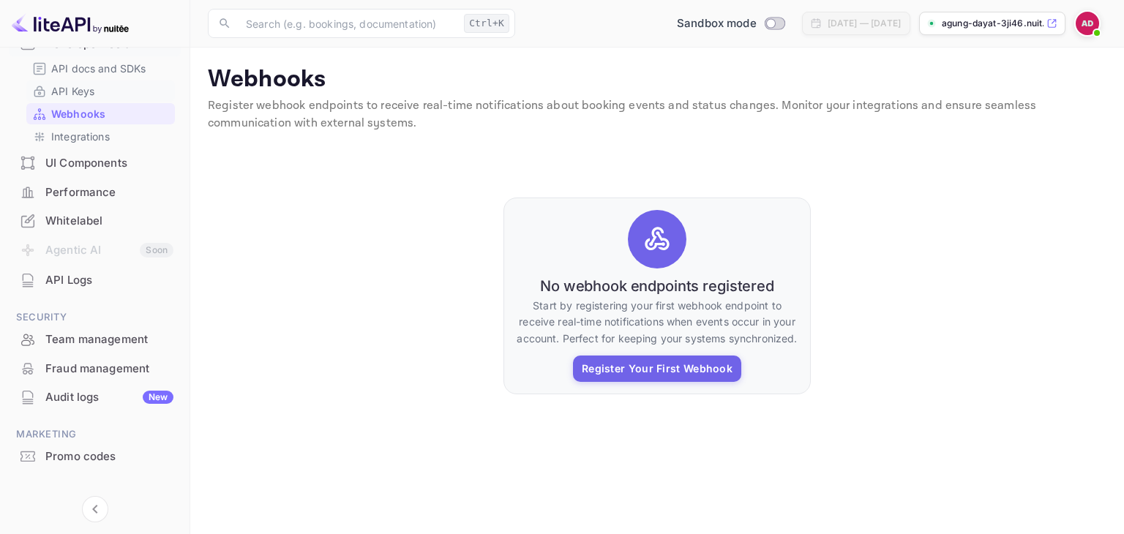
click at [59, 94] on p "API Keys" at bounding box center [72, 90] width 43 height 15
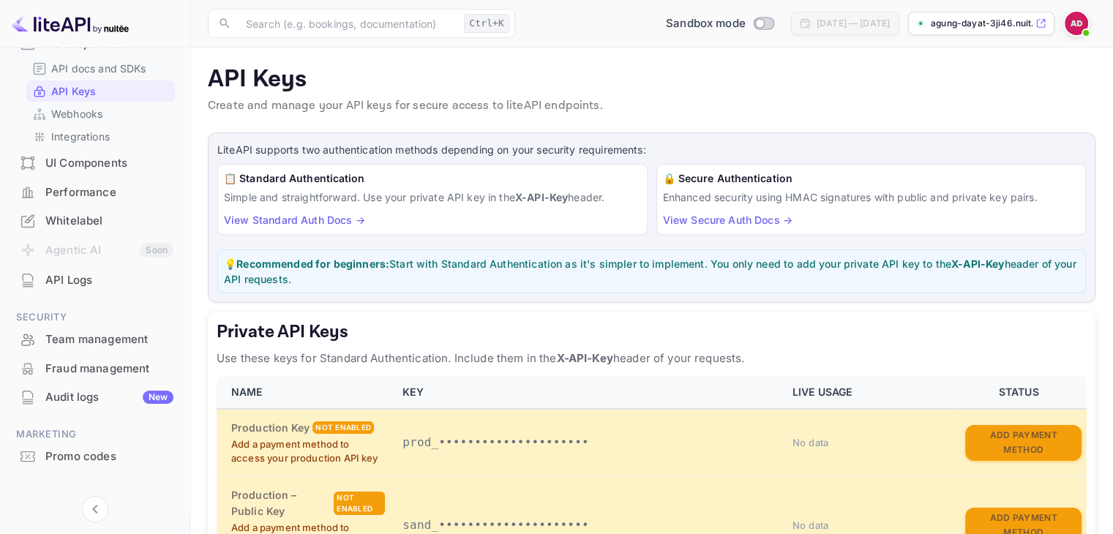
click at [60, 68] on p "API docs and SDKs" at bounding box center [98, 68] width 95 height 15
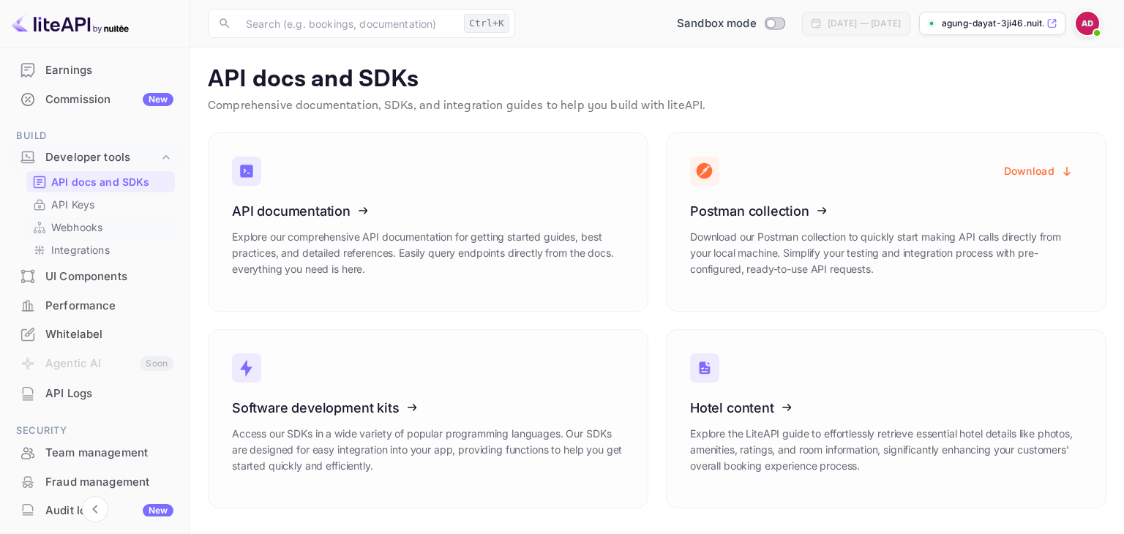
scroll to position [127, 0]
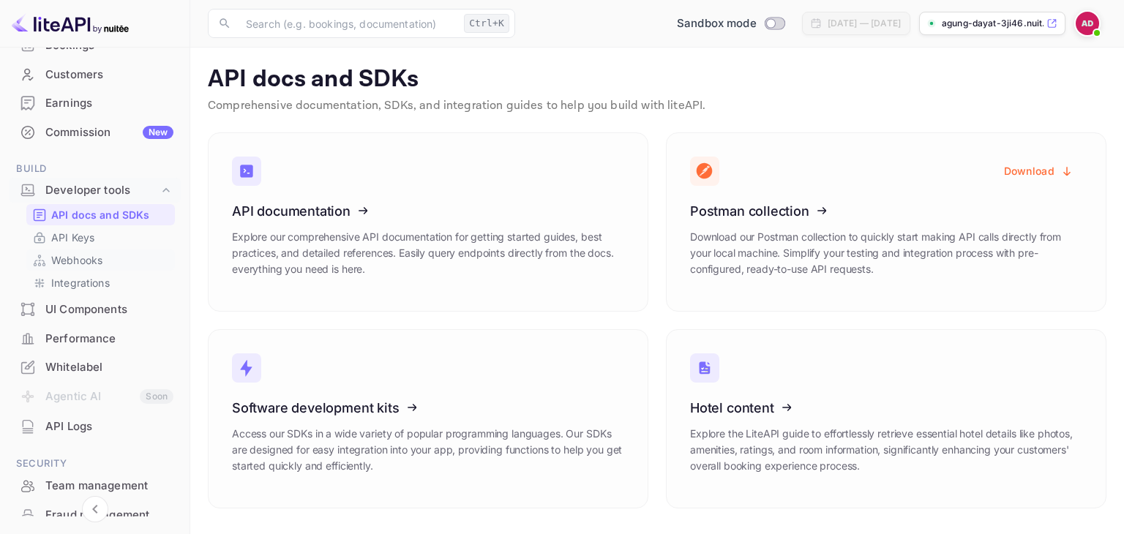
click at [64, 105] on div "Earnings" at bounding box center [109, 103] width 128 height 17
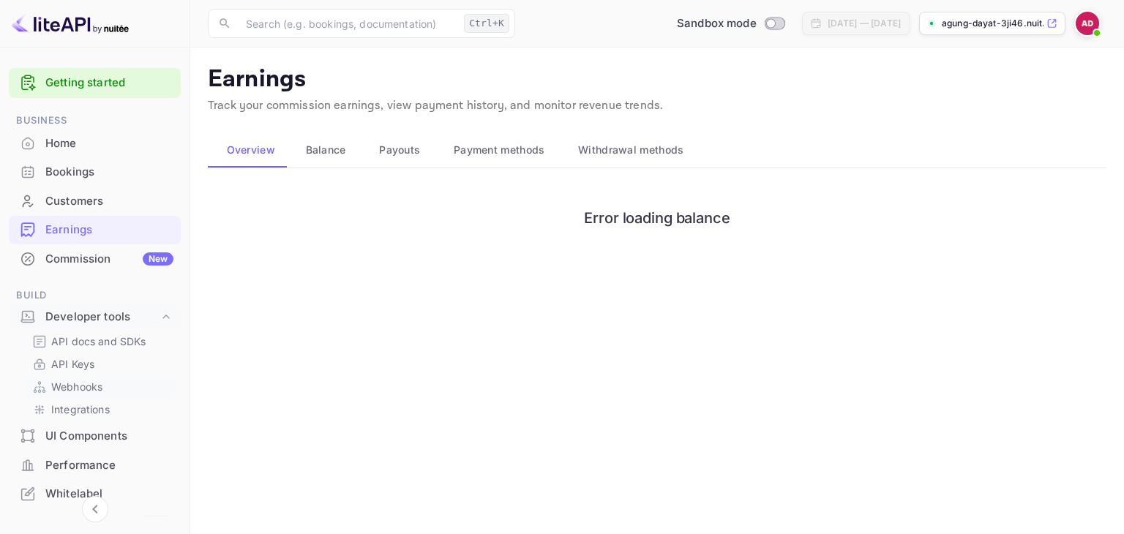
click at [511, 156] on span "Payment methods" at bounding box center [499, 150] width 91 height 18
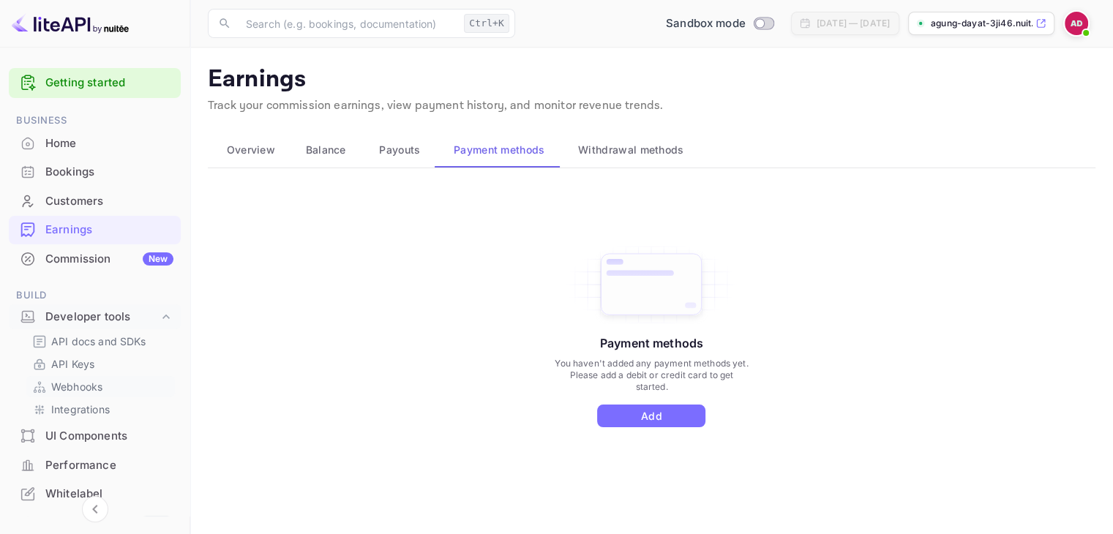
click at [656, 158] on span "Withdrawal methods" at bounding box center [630, 150] width 105 height 18
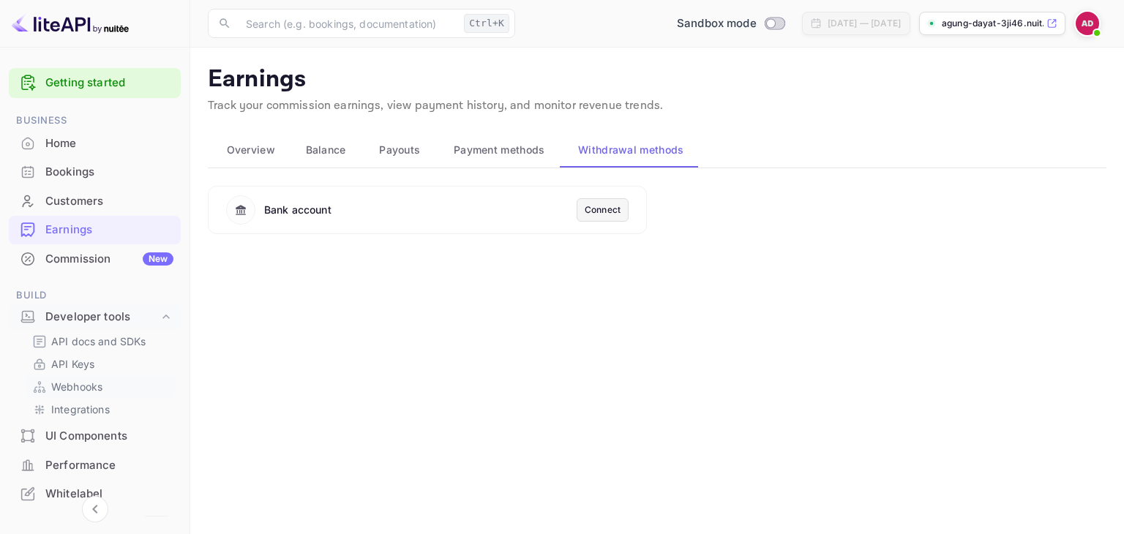
click at [604, 209] on div "Connect" at bounding box center [603, 209] width 36 height 13
click at [379, 159] on button "Payouts" at bounding box center [398, 149] width 75 height 35
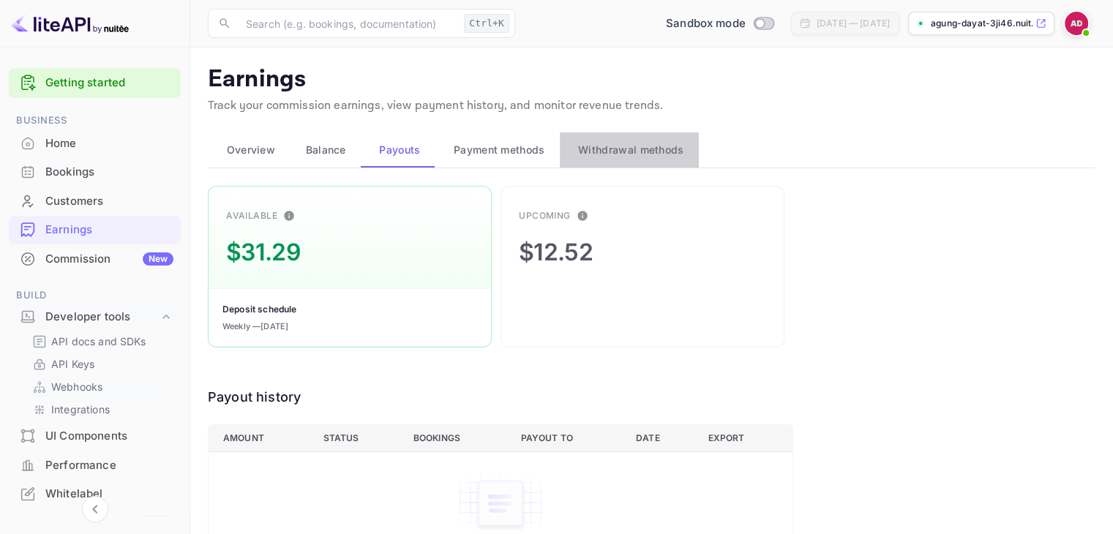
click at [641, 149] on span "Withdrawal methods" at bounding box center [630, 150] width 105 height 18
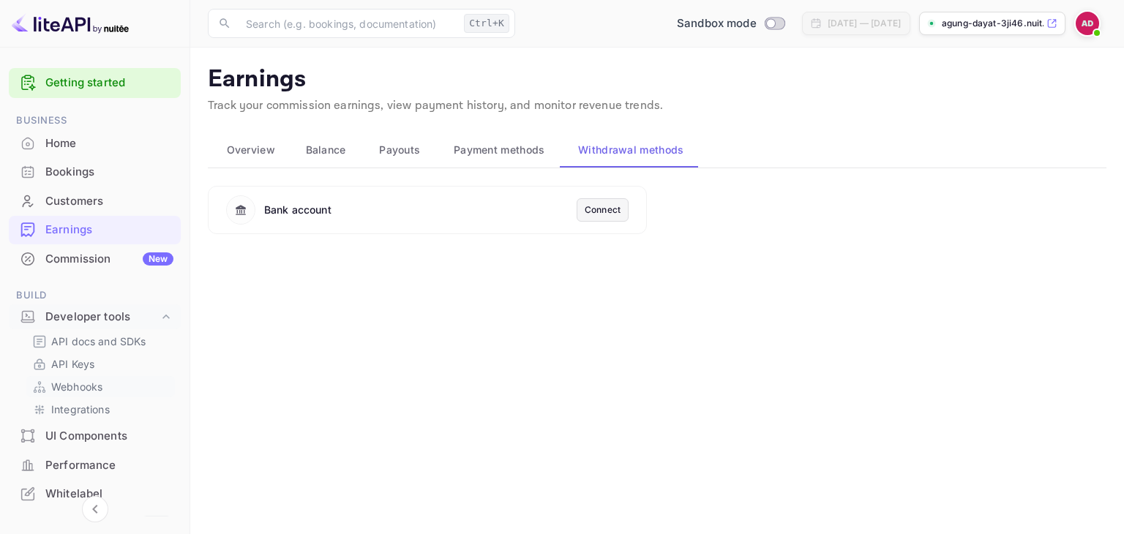
click at [64, 200] on div "Customers" at bounding box center [109, 201] width 128 height 17
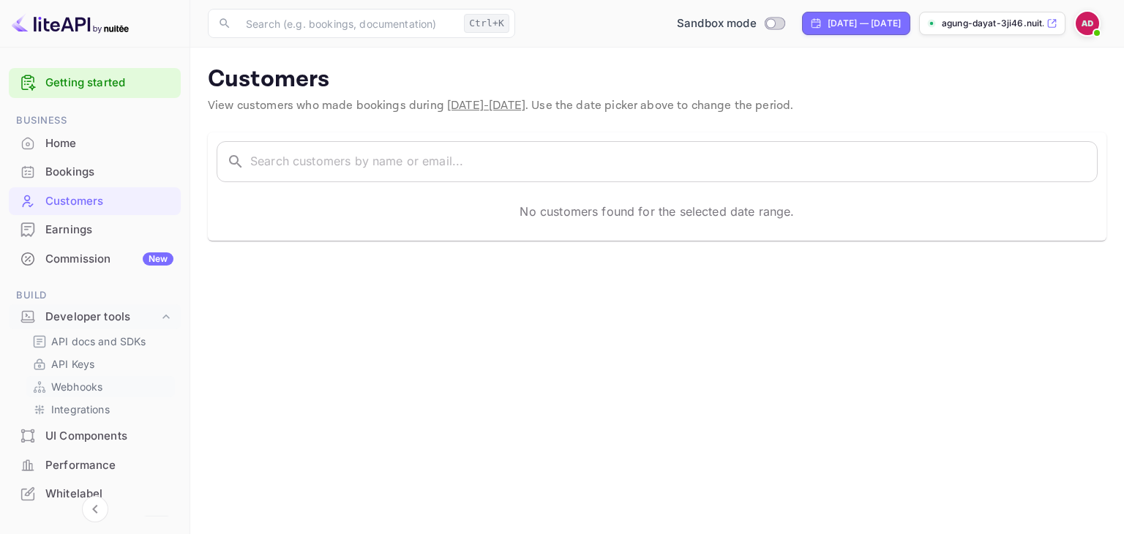
click at [1088, 29] on img at bounding box center [1087, 23] width 23 height 23
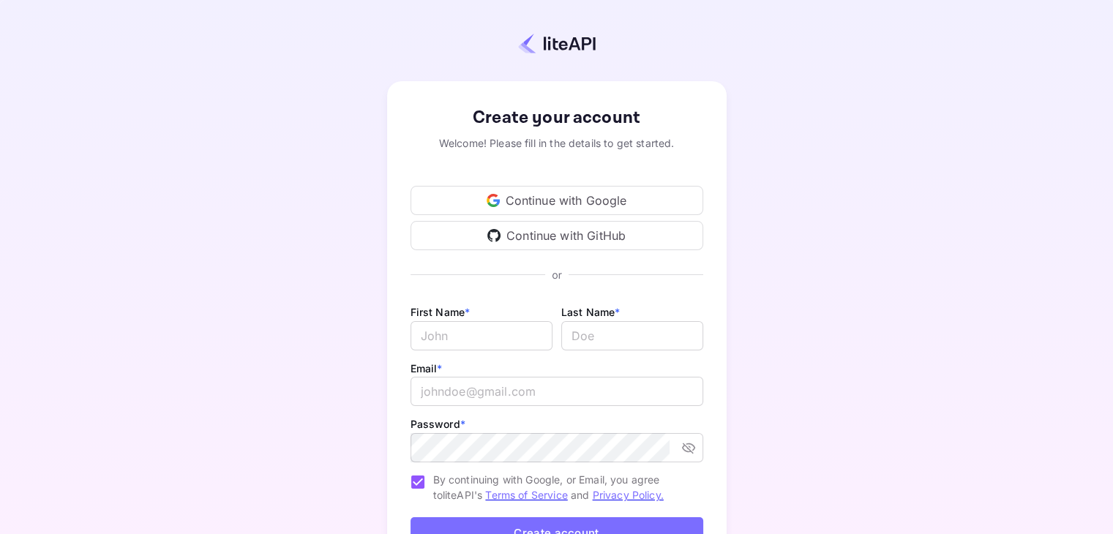
type input "[EMAIL_ADDRESS][DOMAIN_NAME]"
